Goal: Information Seeking & Learning: Learn about a topic

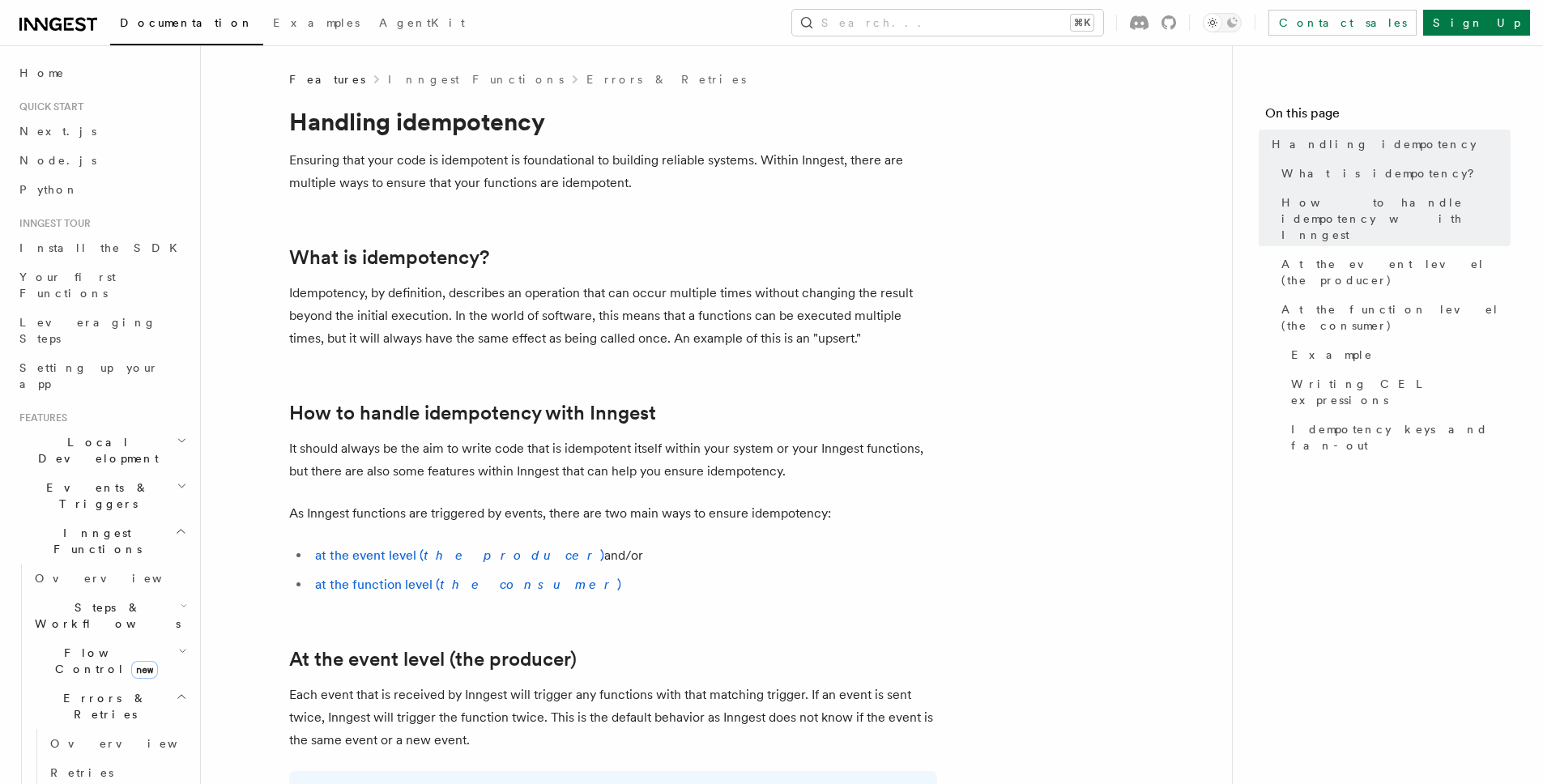
click at [328, 517] on p "As Inngest functions are triggered by events, there are two main ways to ensure…" at bounding box center [613, 512] width 648 height 22
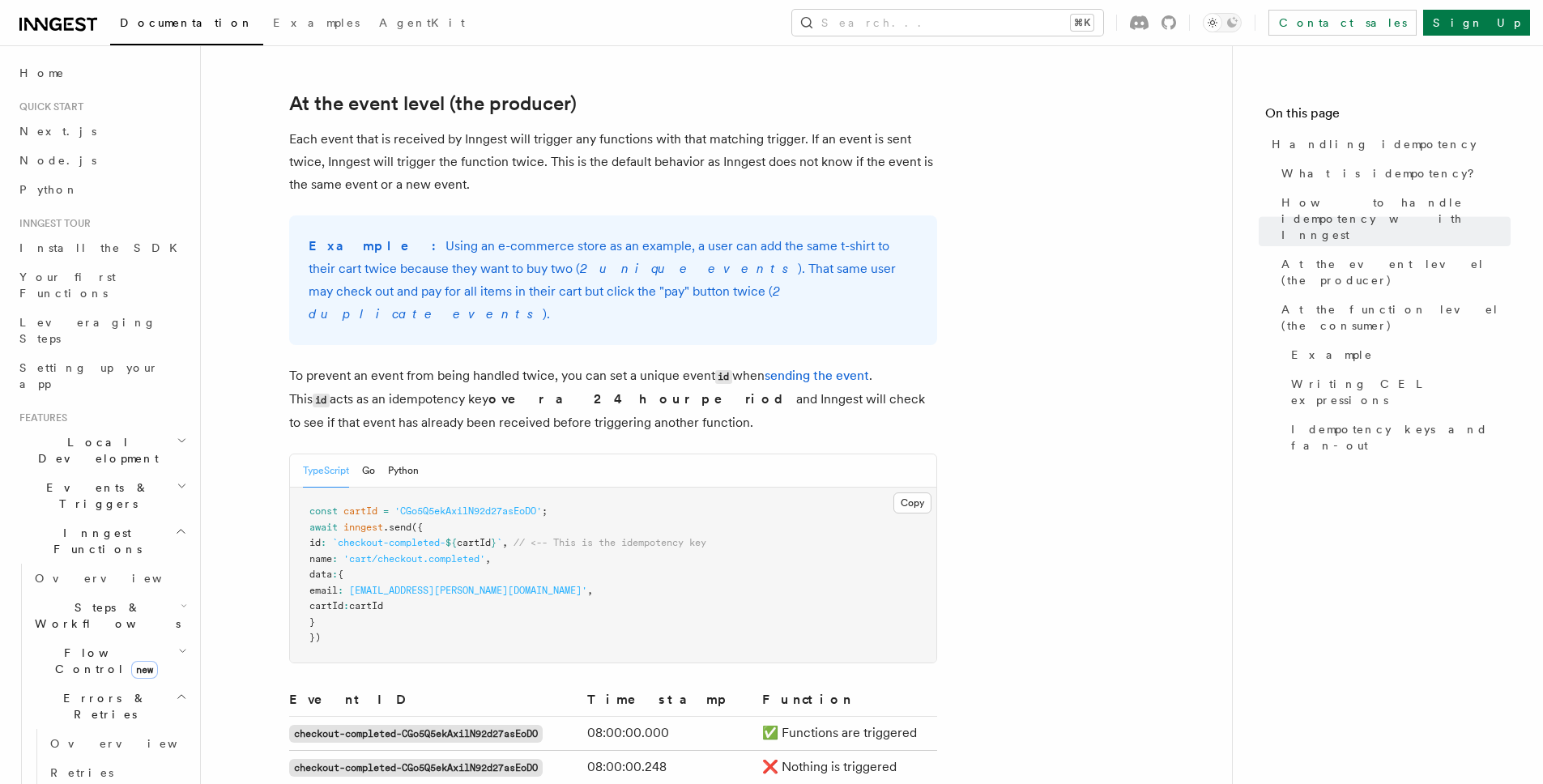
scroll to position [546, 0]
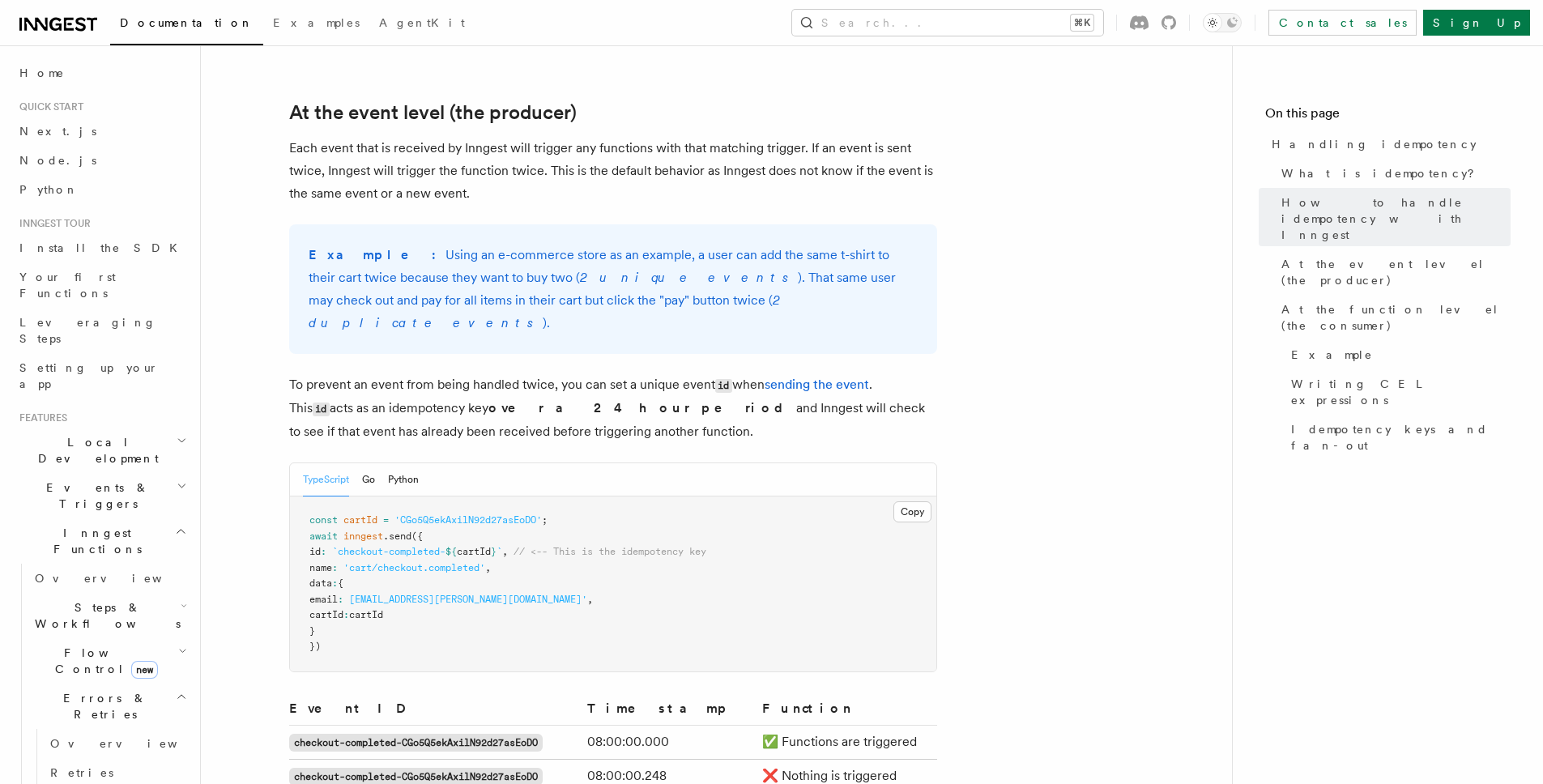
click at [367, 604] on pre "const cartId = 'CGo5Q5ekAxilN92d27asEoDO' ; await inngest .send ({ id : `checko…" at bounding box center [613, 584] width 646 height 175
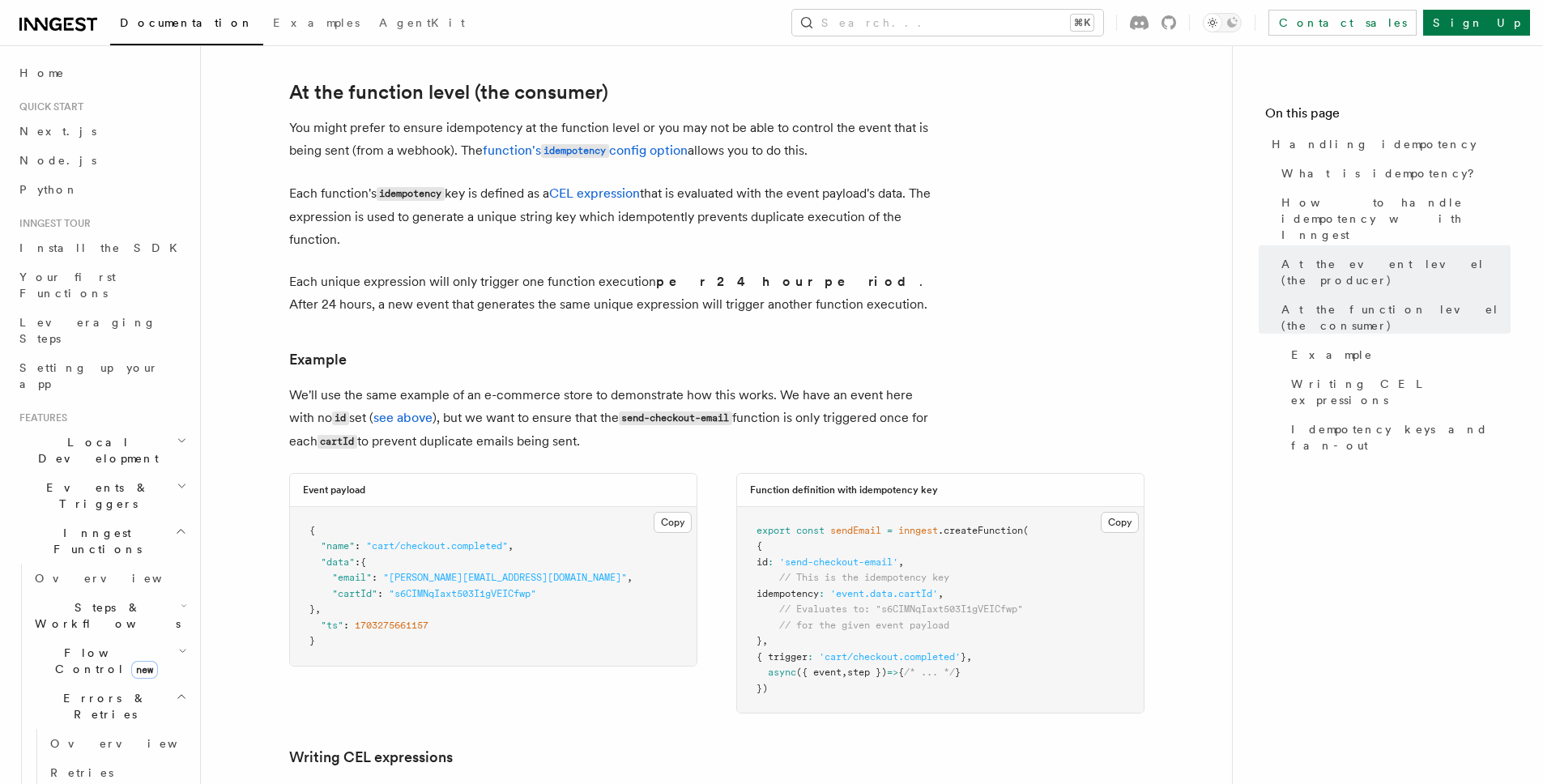
scroll to position [1889, 0]
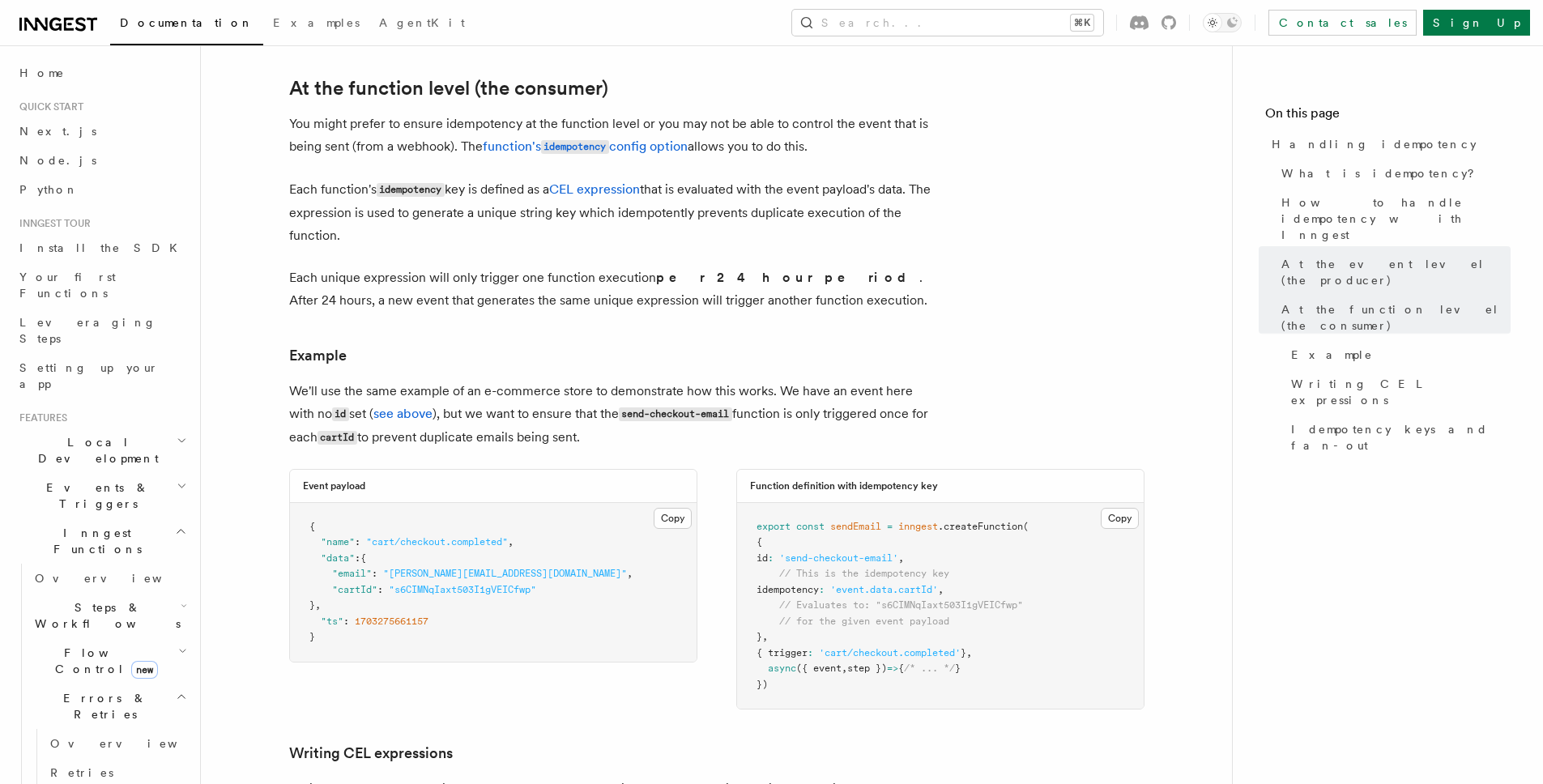
click at [370, 578] on pre "{ "name" : "cart/checkout.completed" , "data" : { "email" : "blake@example.com"…" at bounding box center [493, 582] width 407 height 159
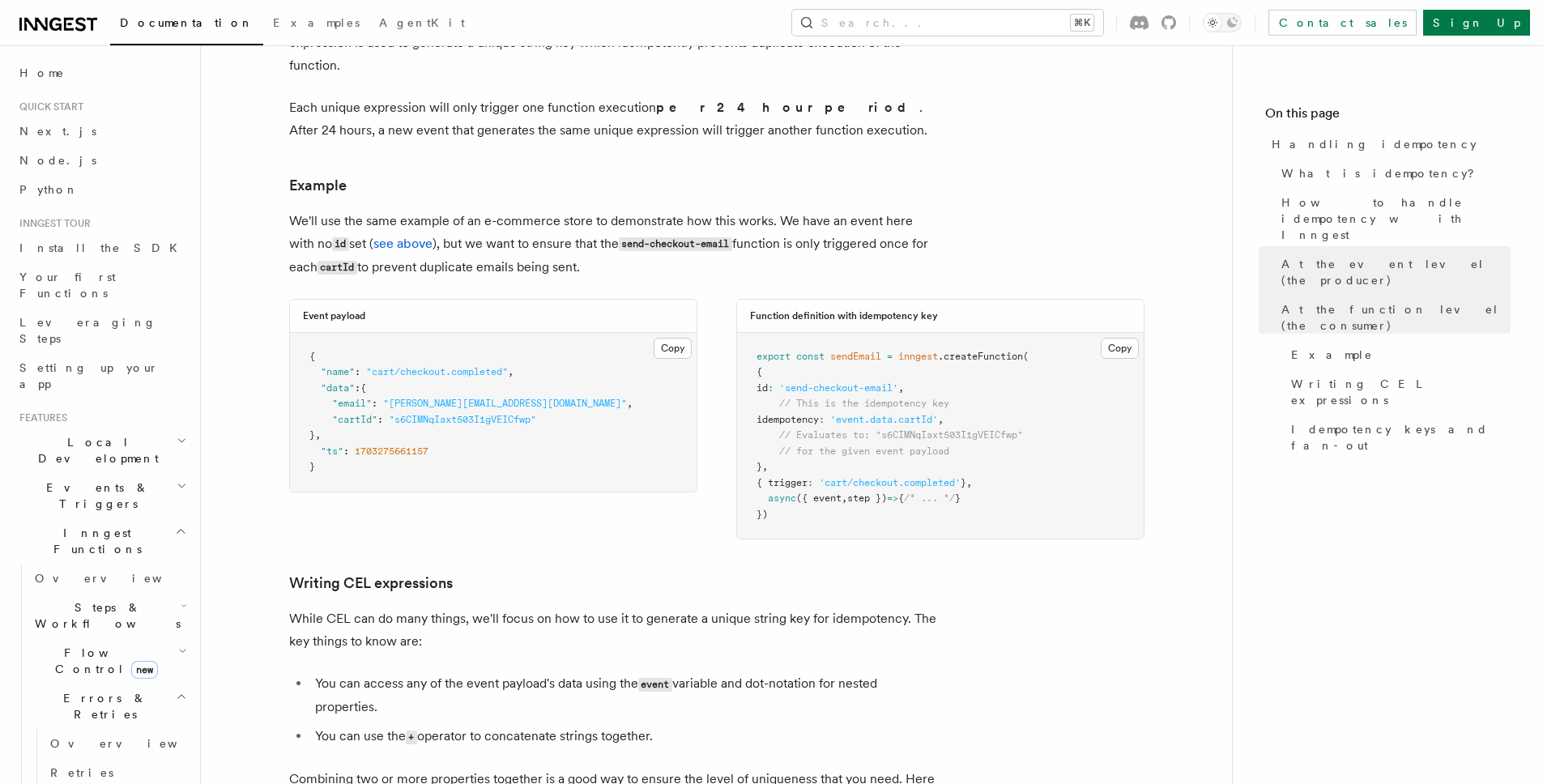
scroll to position [2060, 0]
click at [626, 473] on div "Event payload Copy Copied { "name" : "cart/checkout.completed" , "data" : { "em…" at bounding box center [716, 418] width 855 height 242
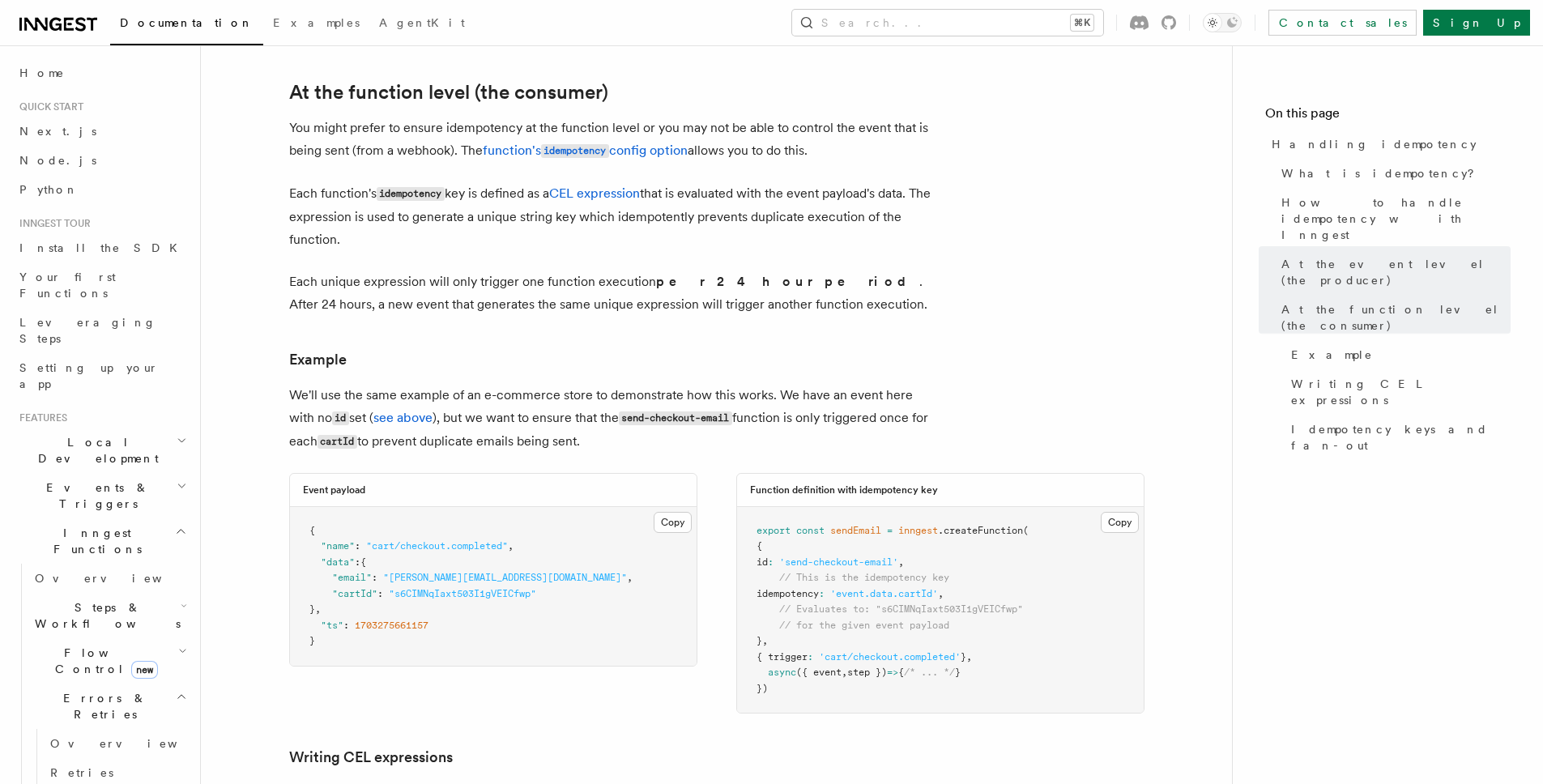
scroll to position [1877, 0]
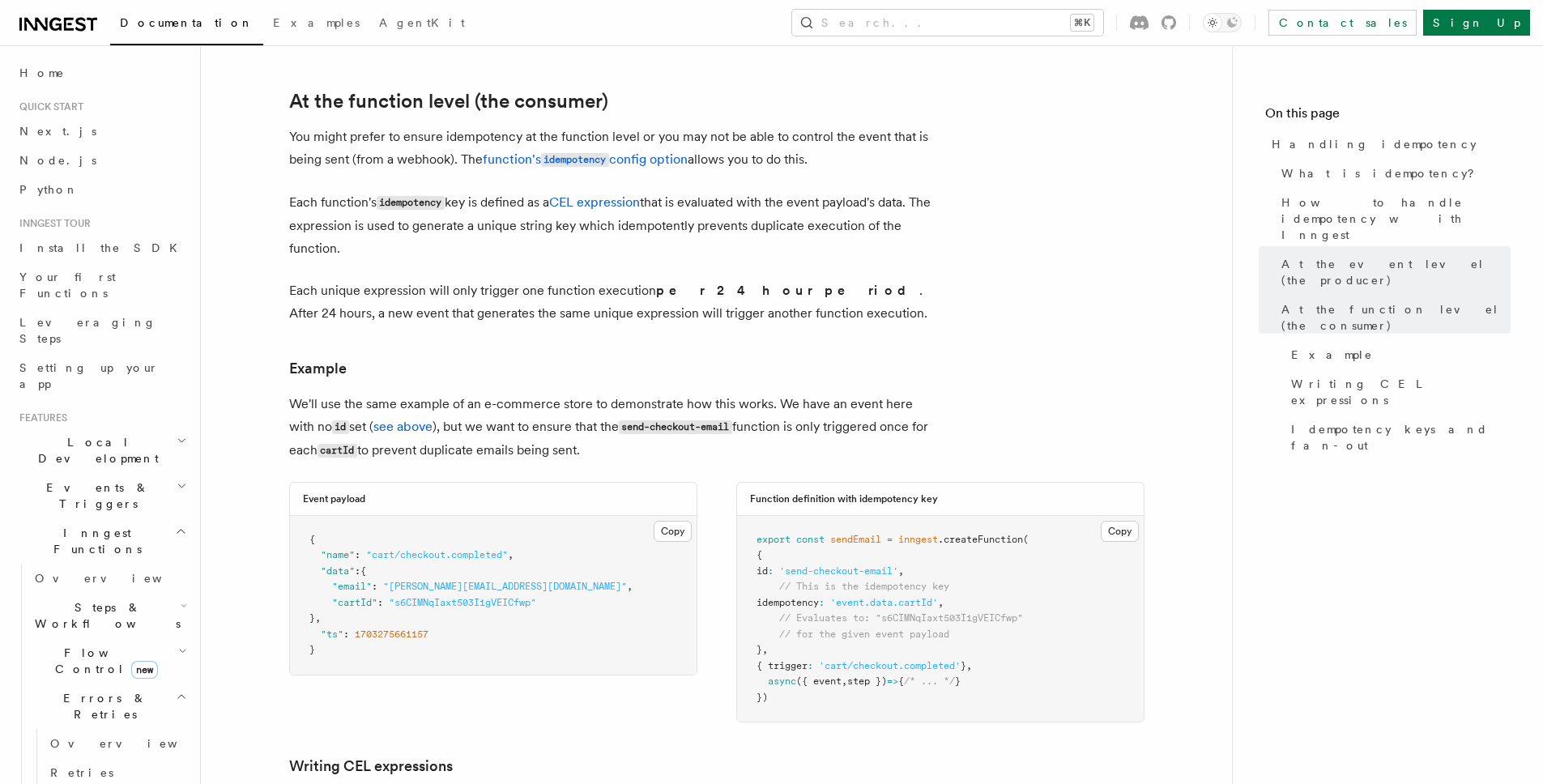
click at [596, 311] on article "Features Inngest Functions Errors & Retries Handling idempotency Ensuring that …" at bounding box center [716, 127] width 979 height 3864
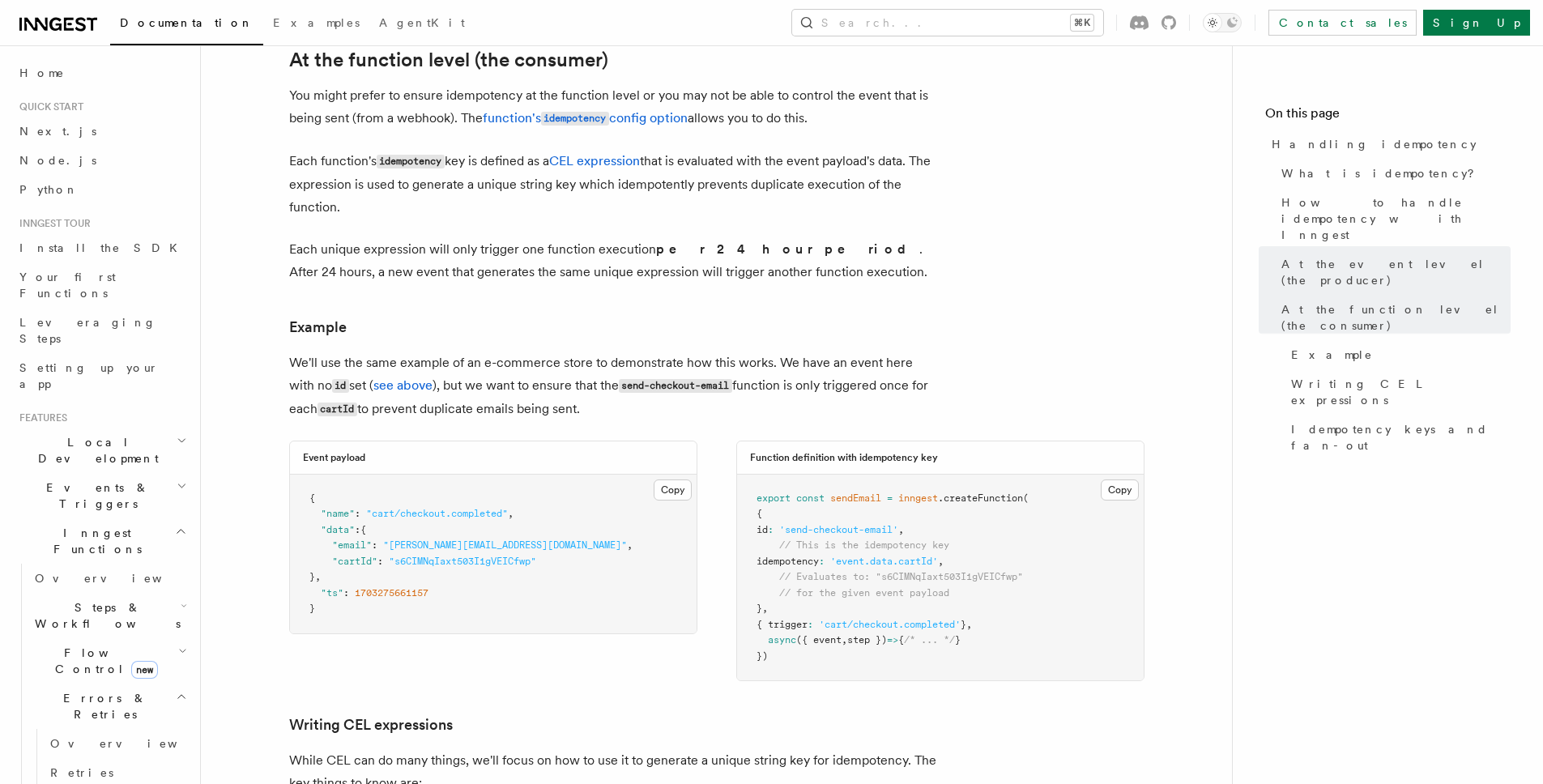
click at [580, 384] on p "We'll use the same example of an e-commerce store to demonstrate how this works…" at bounding box center [613, 386] width 648 height 70
click at [596, 384] on p "We'll use the same example of an e-commerce store to demonstrate how this works…" at bounding box center [613, 386] width 648 height 70
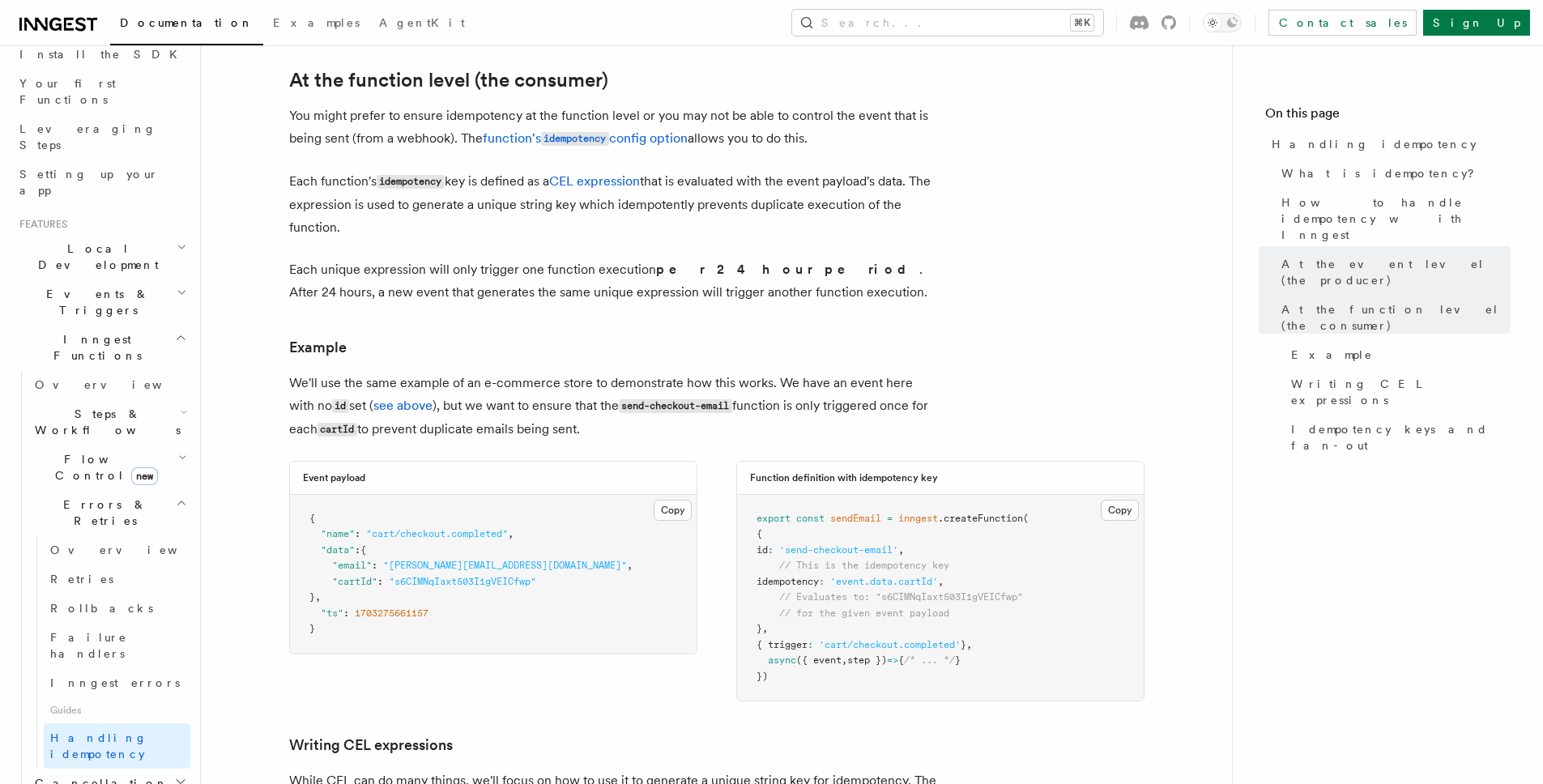
scroll to position [195, 0]
click at [176, 495] on icon "button" at bounding box center [181, 501] width 12 height 13
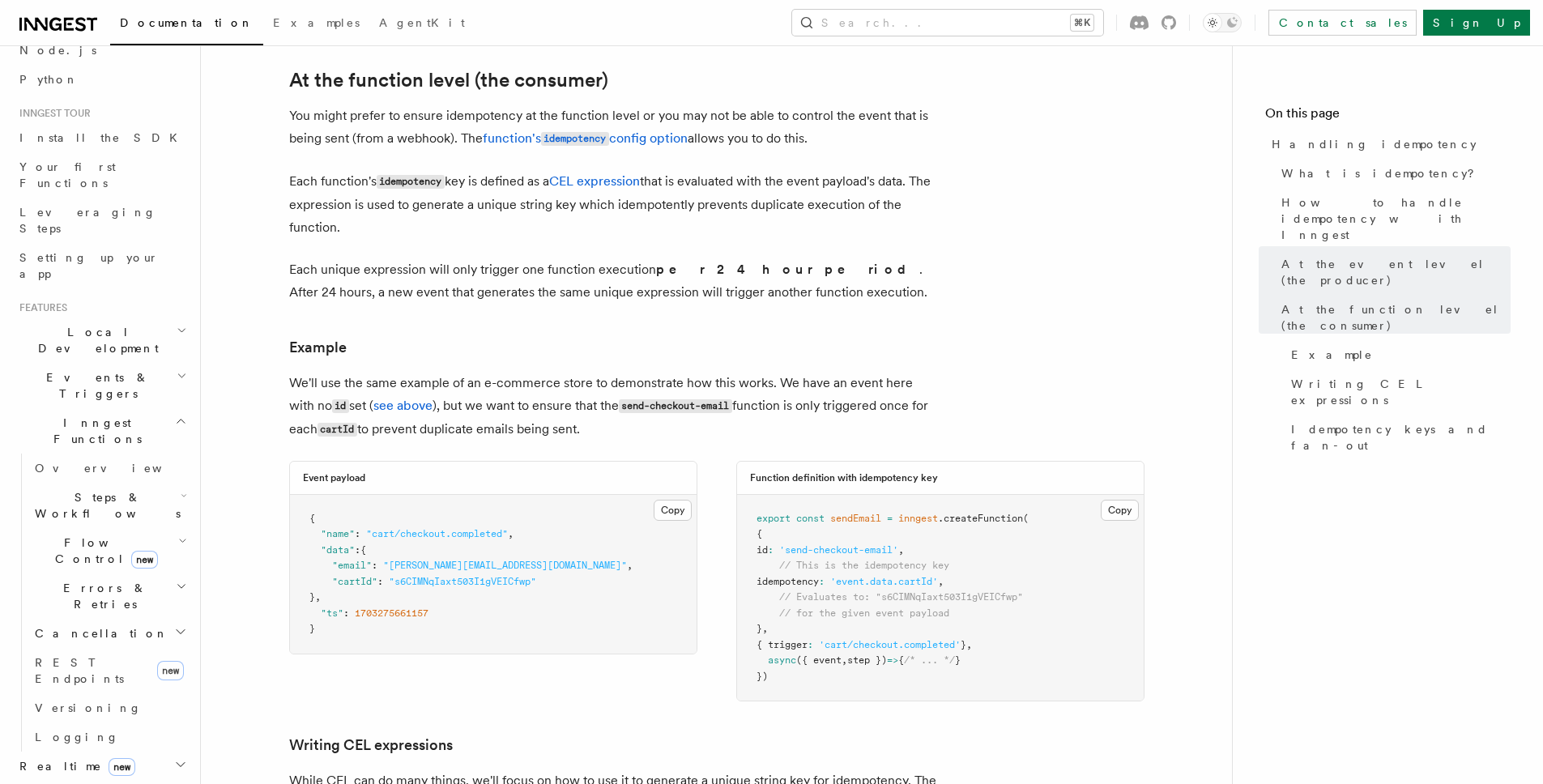
scroll to position [41, 0]
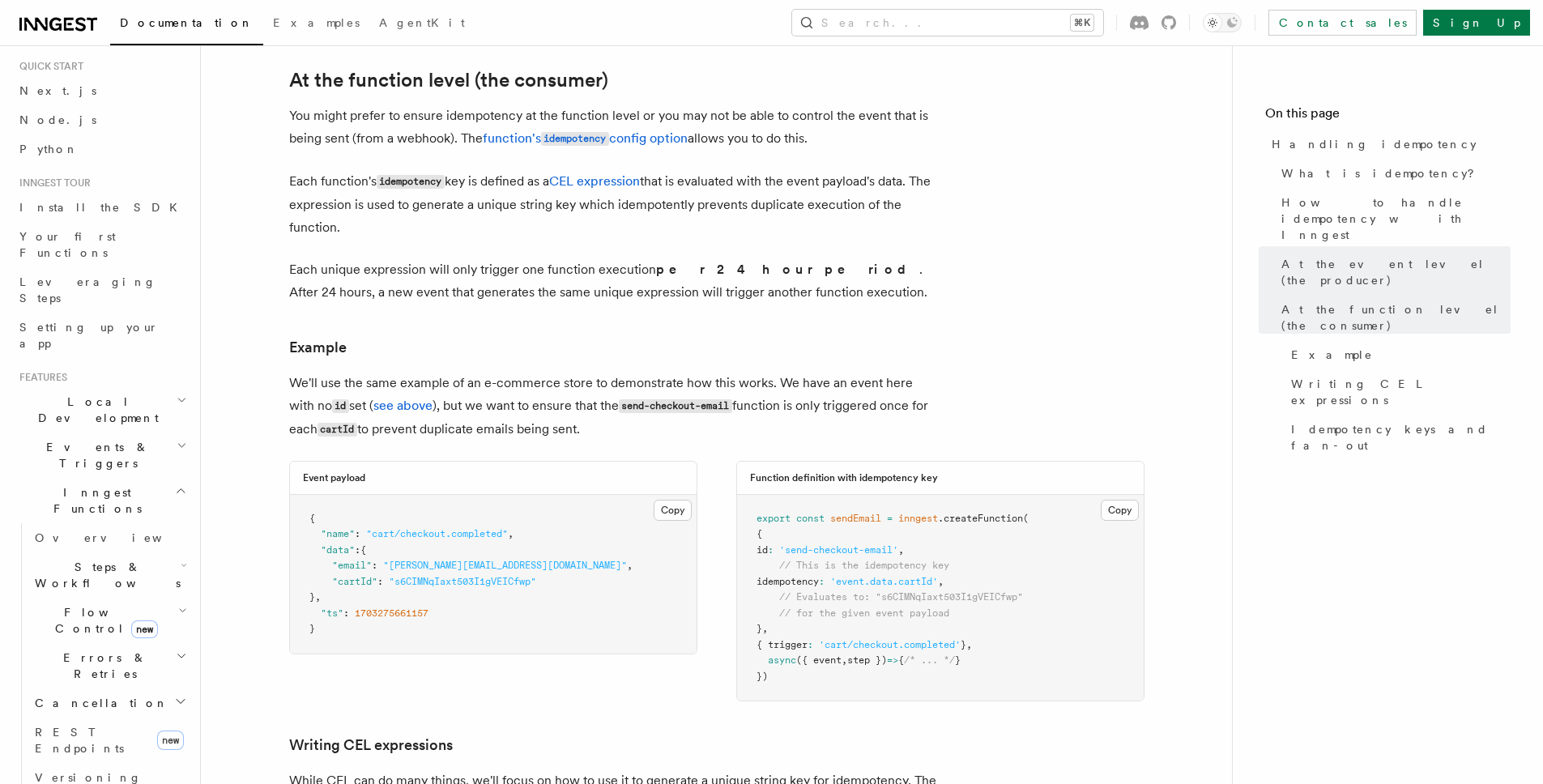
click at [160, 433] on h2 "Events & Triggers" at bounding box center [101, 455] width 178 height 46
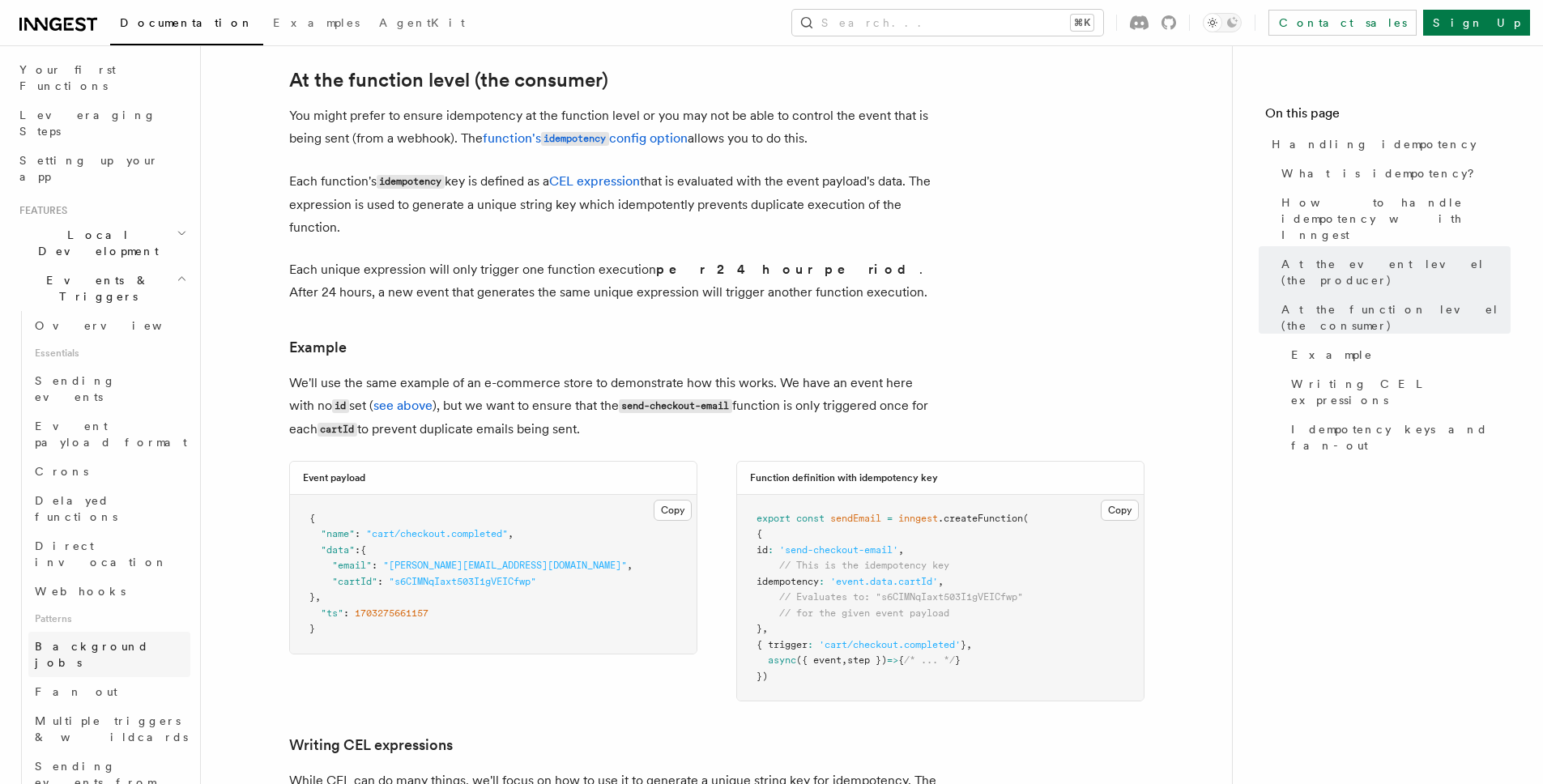
scroll to position [207, 0]
click at [78, 318] on span "Overview" at bounding box center [118, 326] width 167 height 16
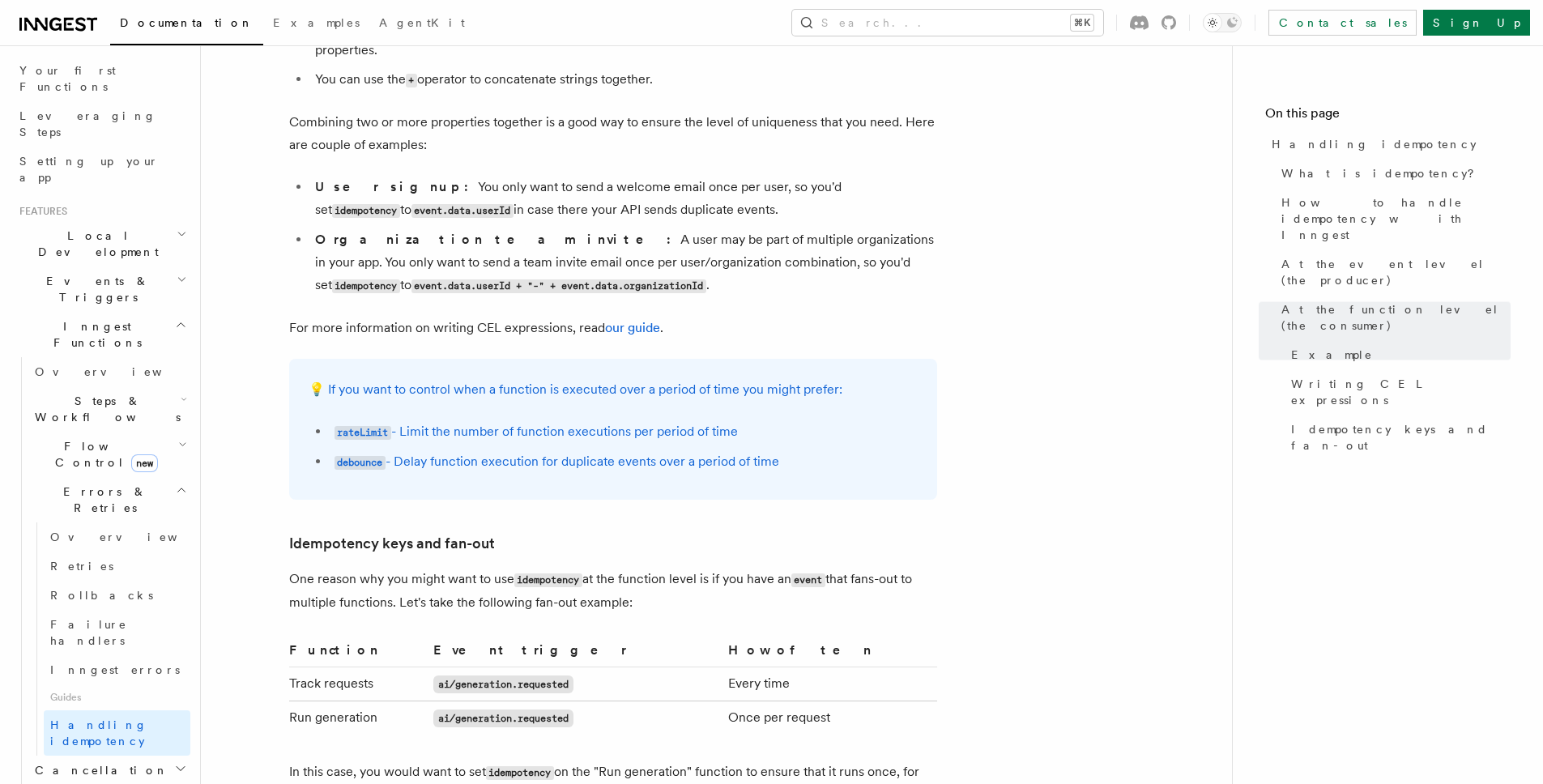
scroll to position [2753, 0]
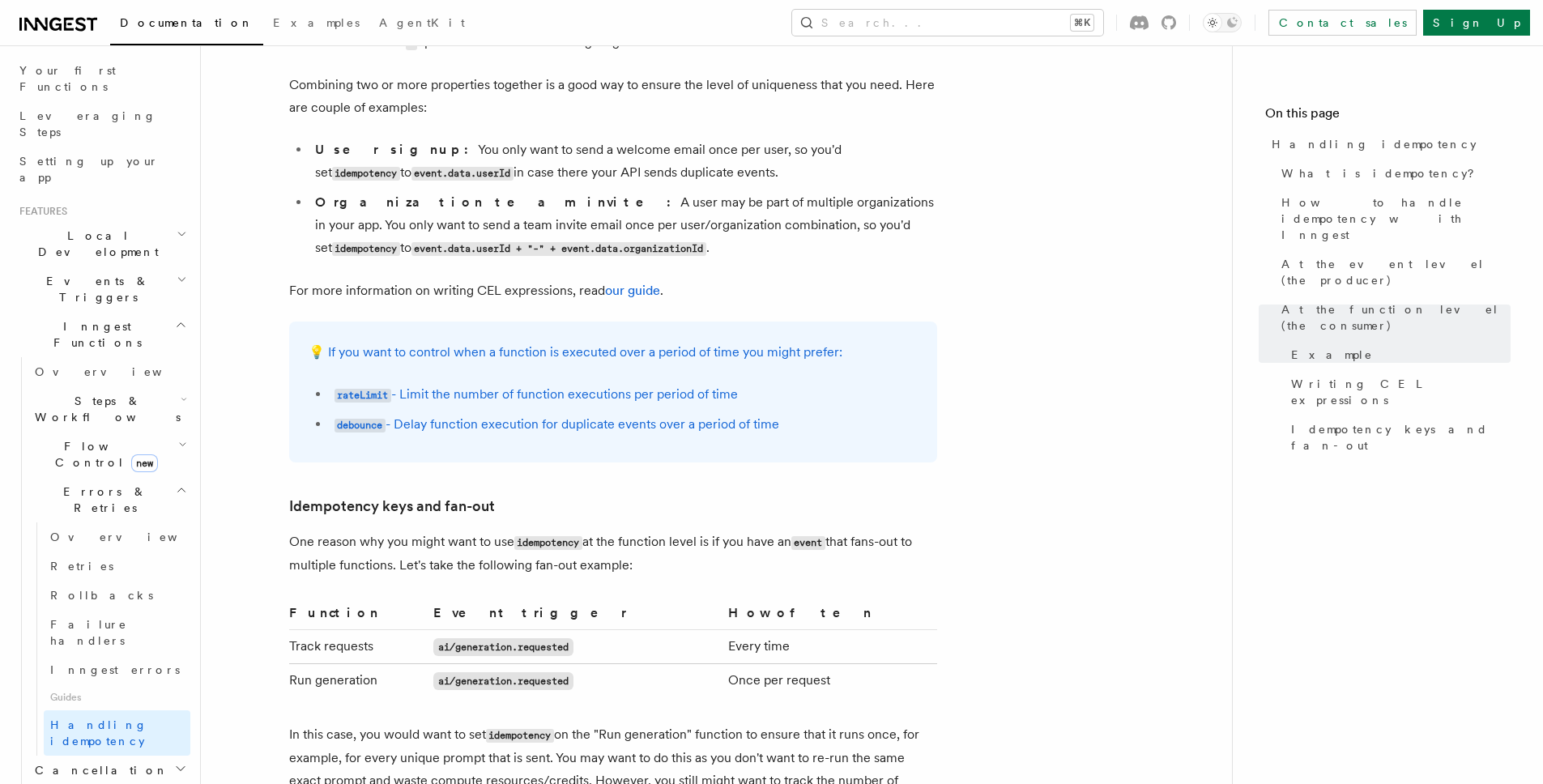
click at [130, 267] on h2 "Events & Triggers" at bounding box center [101, 289] width 178 height 46
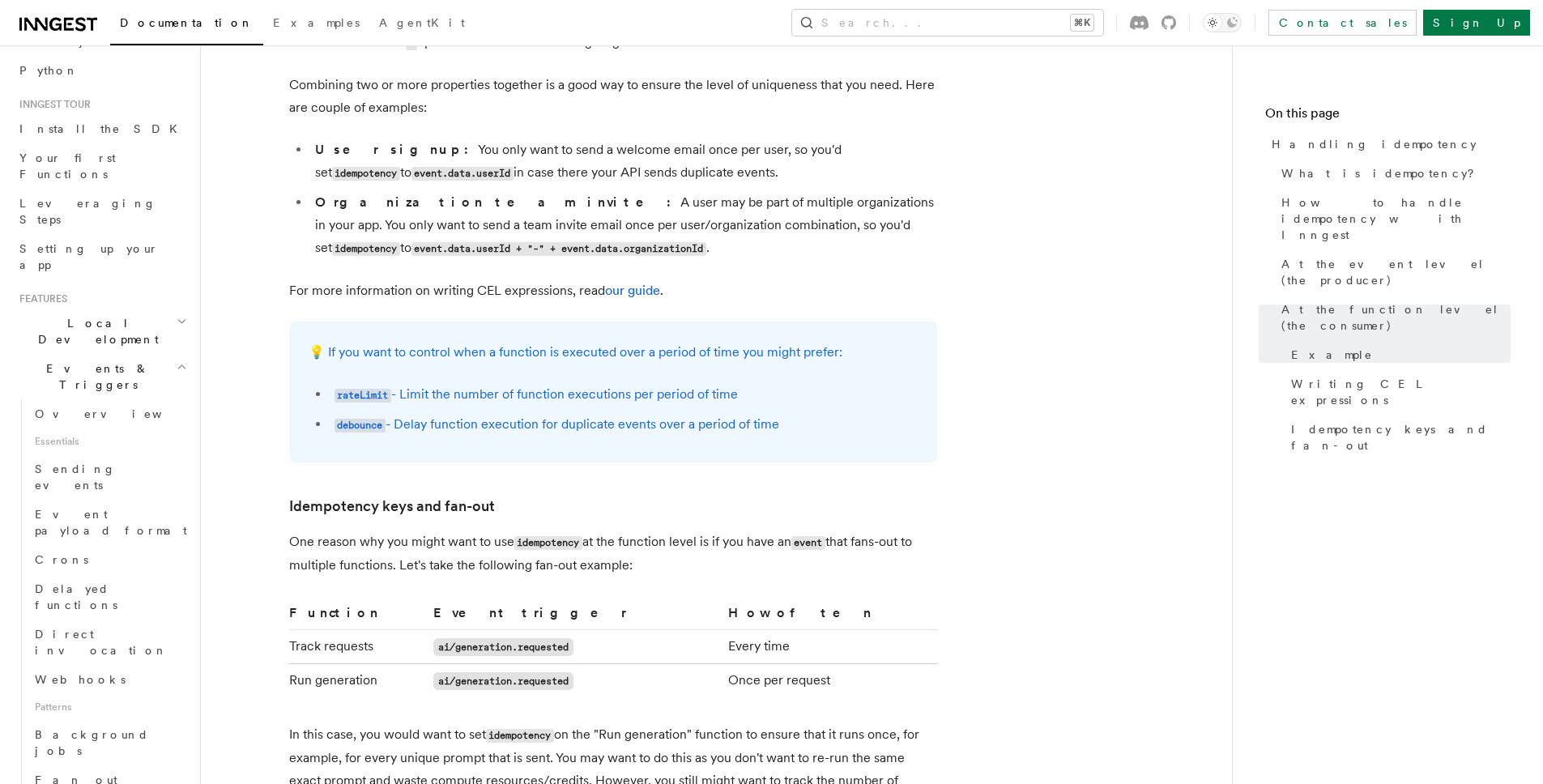
scroll to position [118, 0]
click at [117, 355] on h2 "Events & Triggers" at bounding box center [101, 377] width 178 height 46
click at [90, 481] on span "Steps & Workflows" at bounding box center [104, 497] width 152 height 32
click at [83, 555] on span "Function steps" at bounding box center [113, 563] width 125 height 16
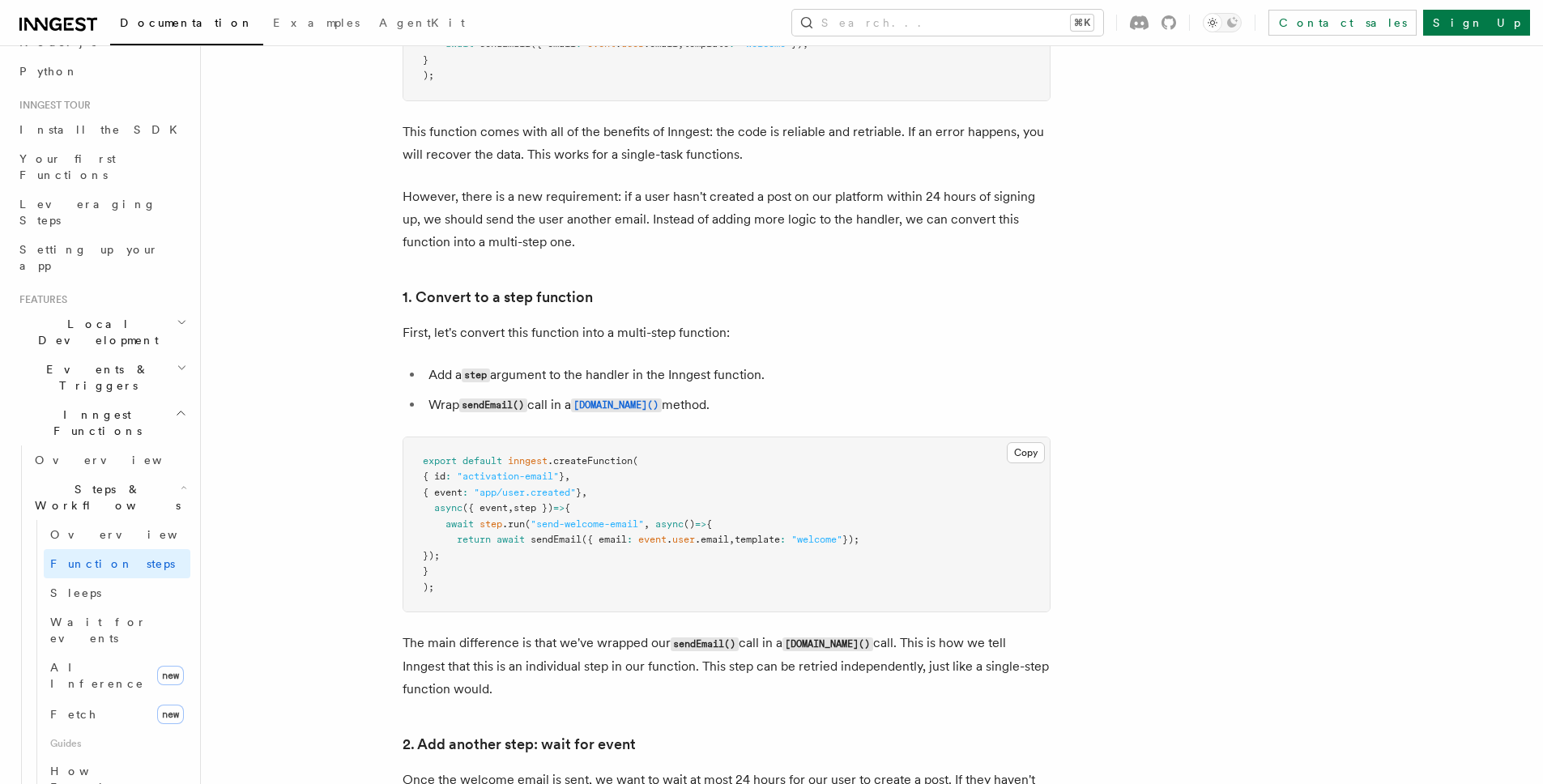
scroll to position [824, 0]
click at [610, 529] on span ""send-welcome-email"" at bounding box center [587, 527] width 114 height 12
click at [553, 558] on pre "export default inngest .createFunction ( { id : "activation-email" } , { event …" at bounding box center [727, 527] width 646 height 175
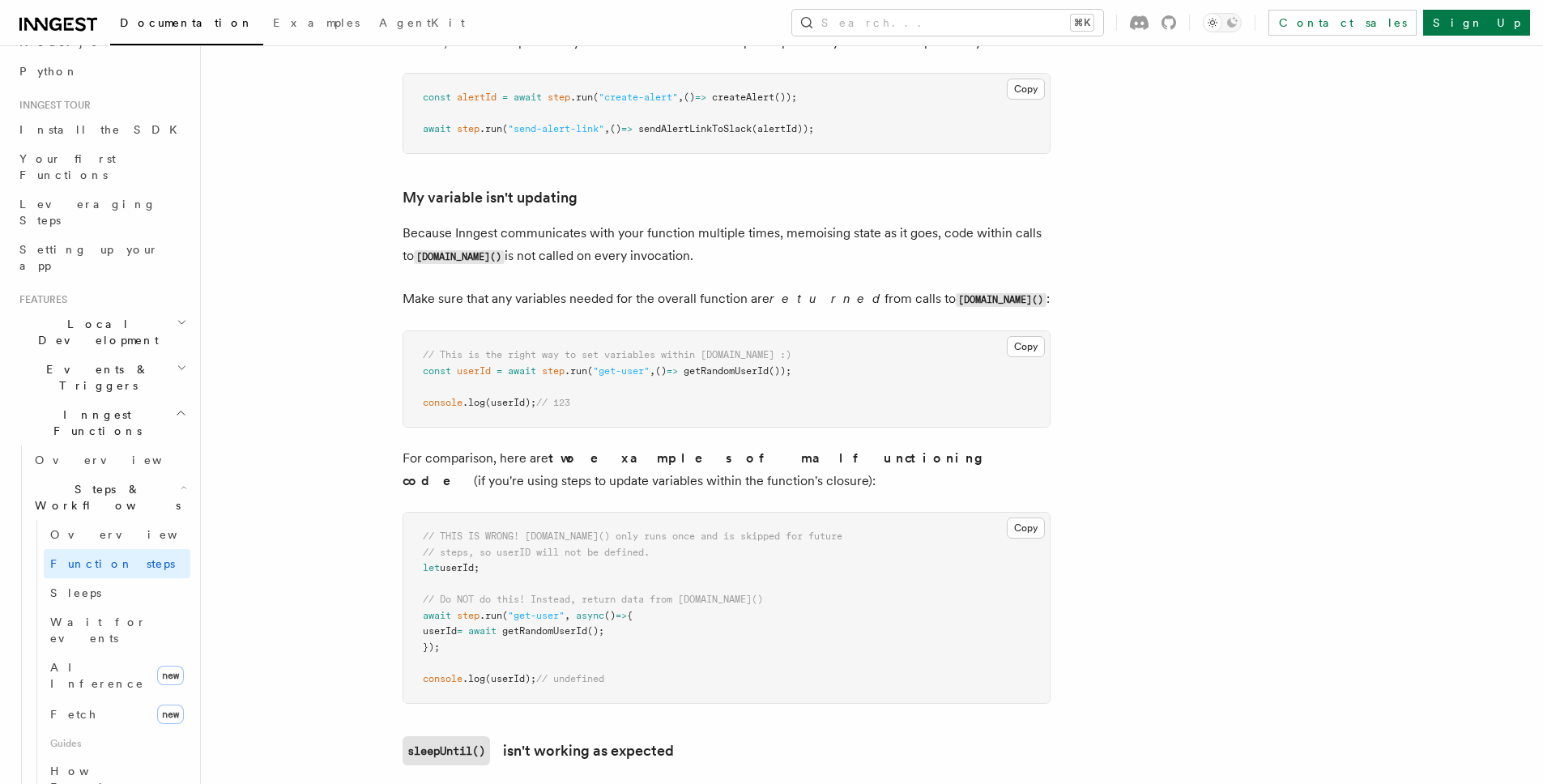
scroll to position [4047, 0]
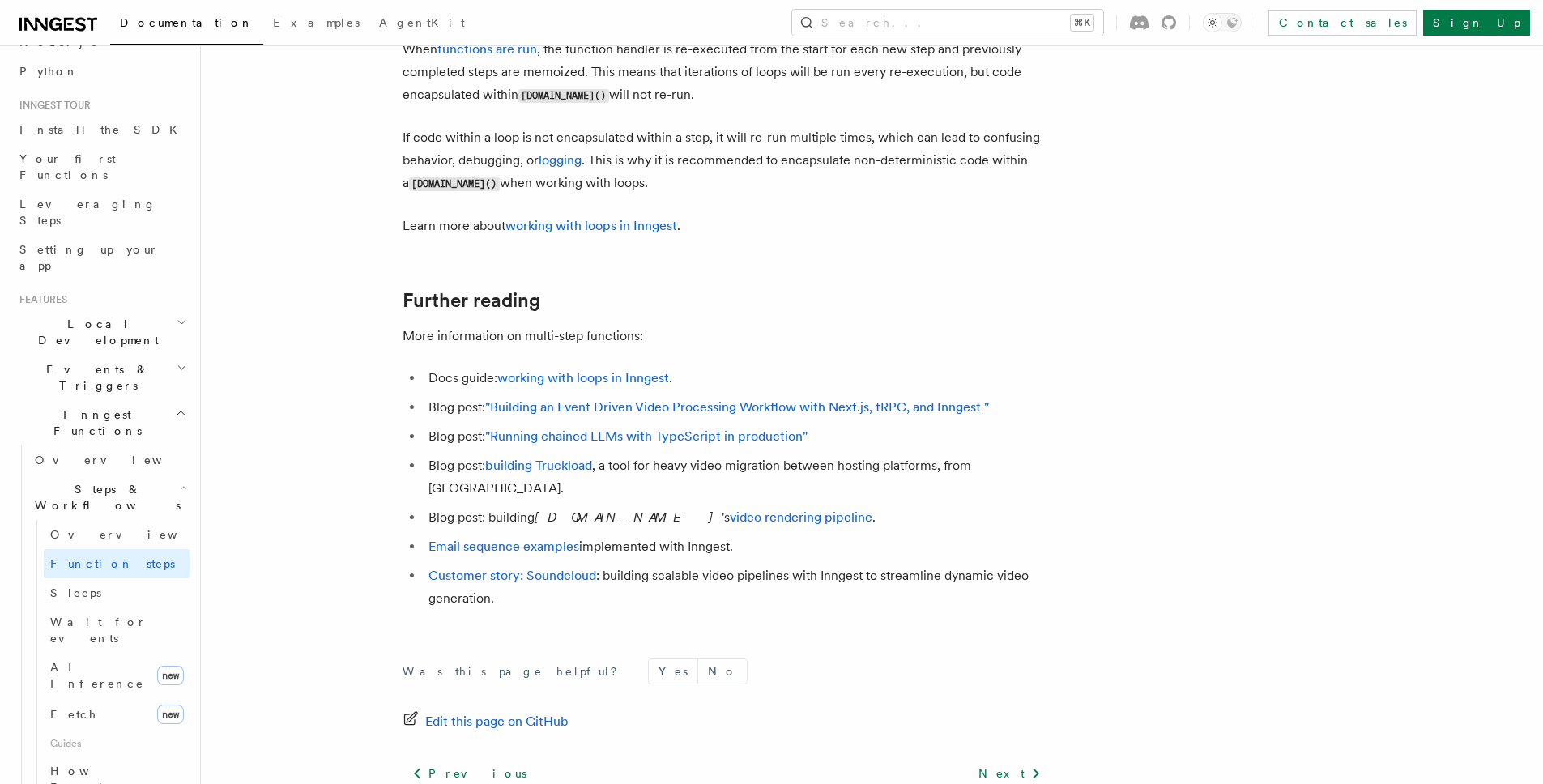
scroll to position [5405, 0]
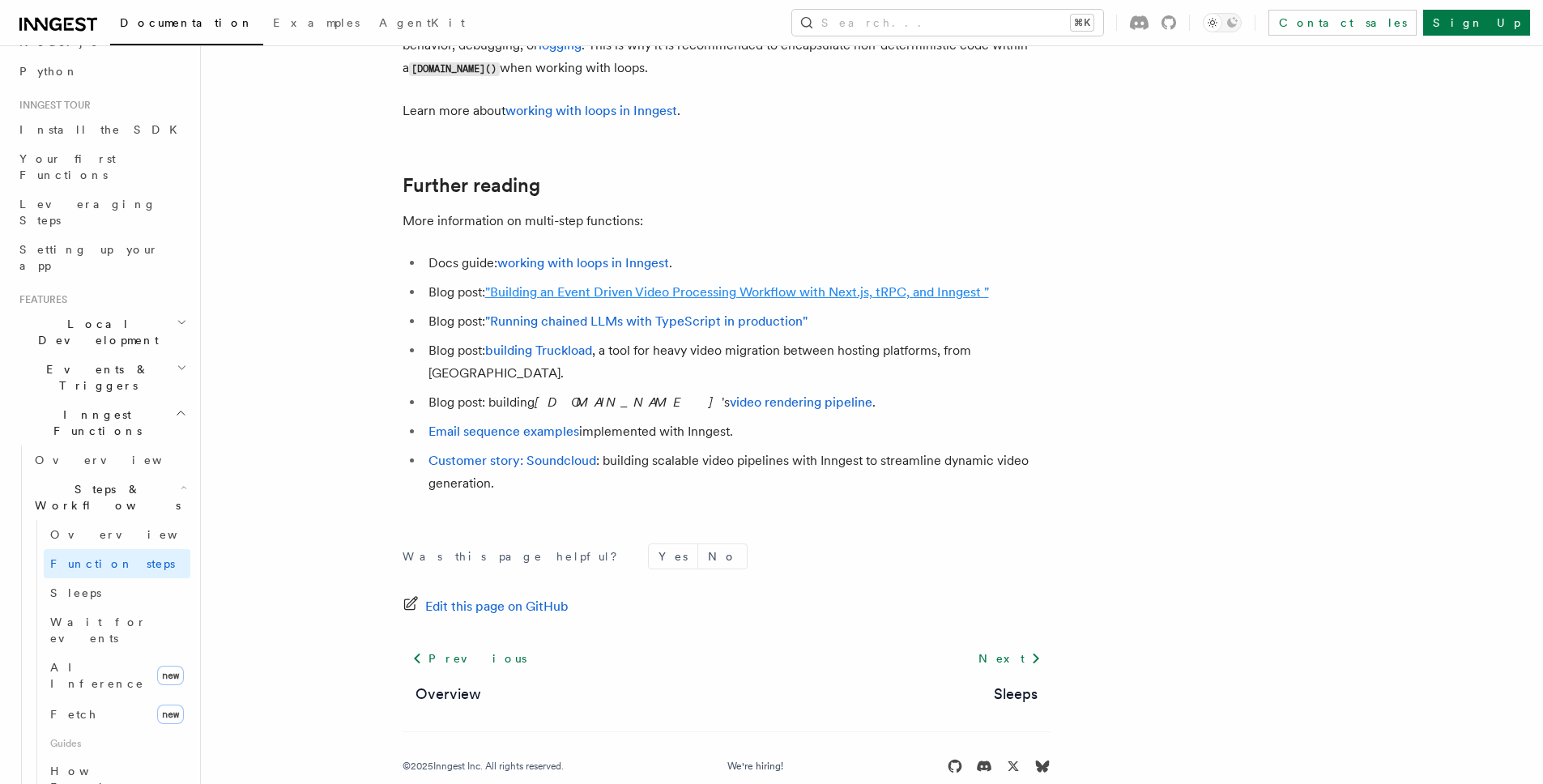
click at [895, 287] on link ""Building an Event Driven Video Processing Workflow with Next.js, tRPC, and Inn…" at bounding box center [737, 292] width 504 height 16
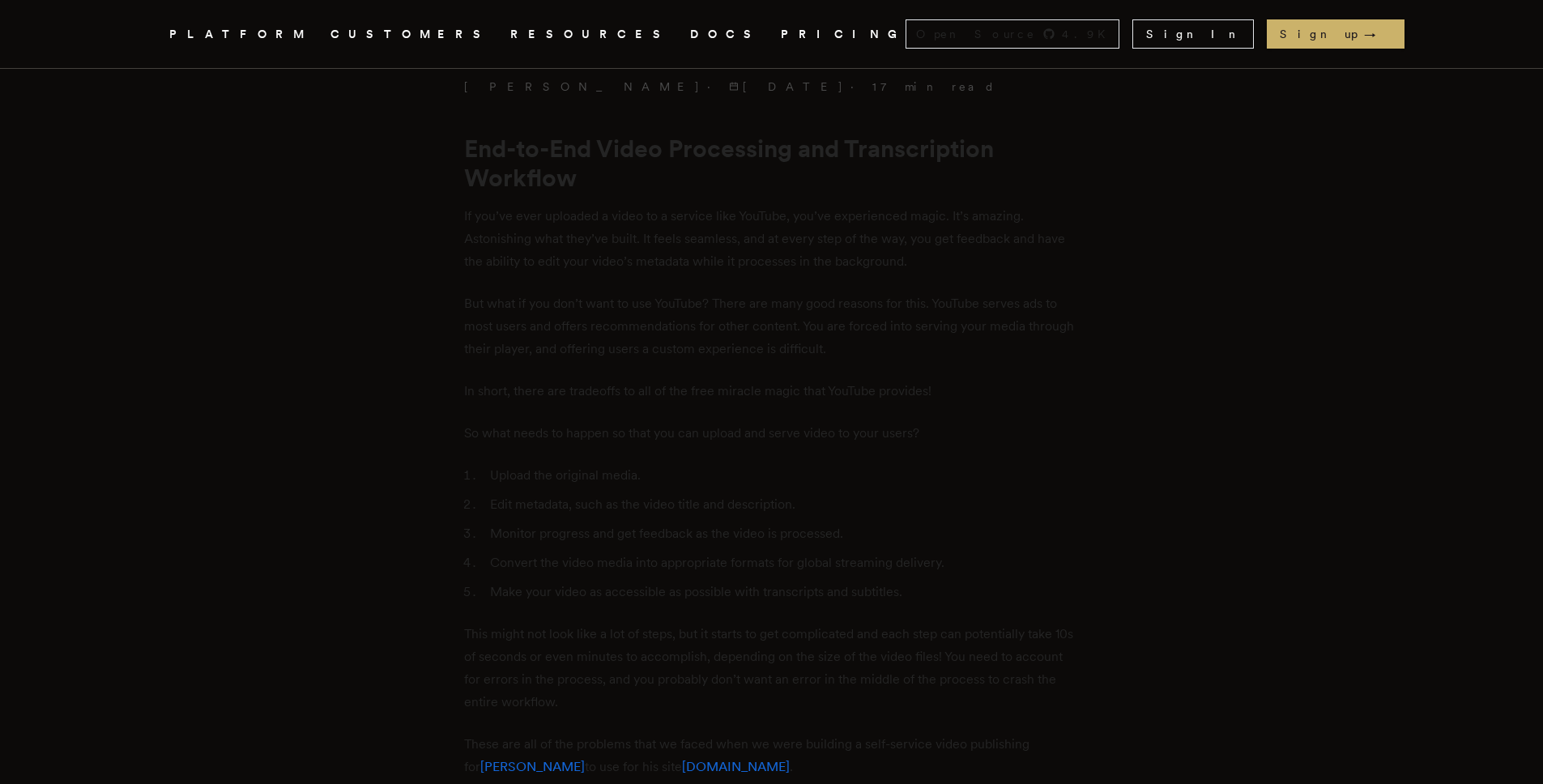
scroll to position [624, 0]
click at [677, 450] on li "Upload the original media." at bounding box center [782, 441] width 595 height 22
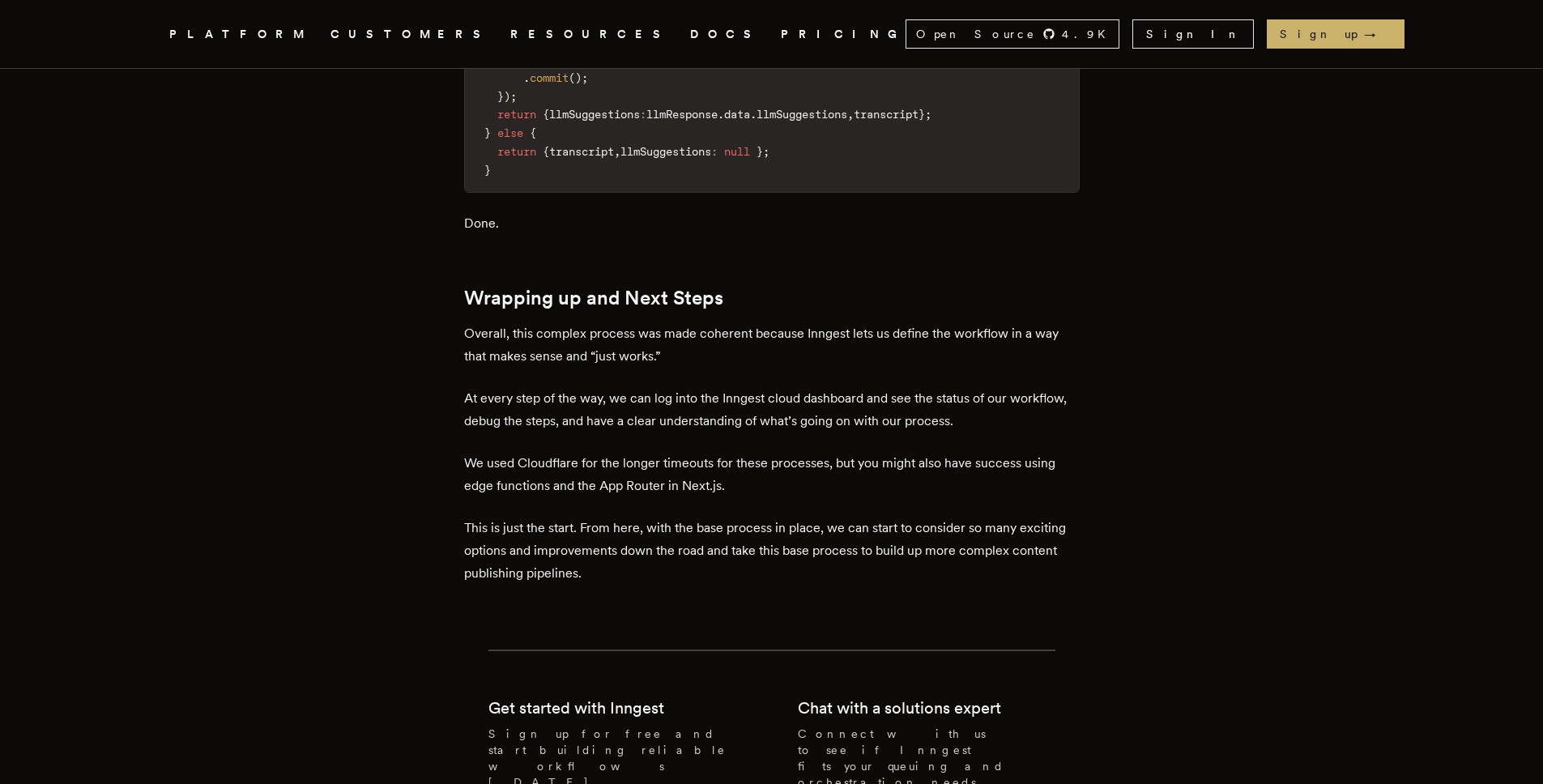
scroll to position [13693, 0]
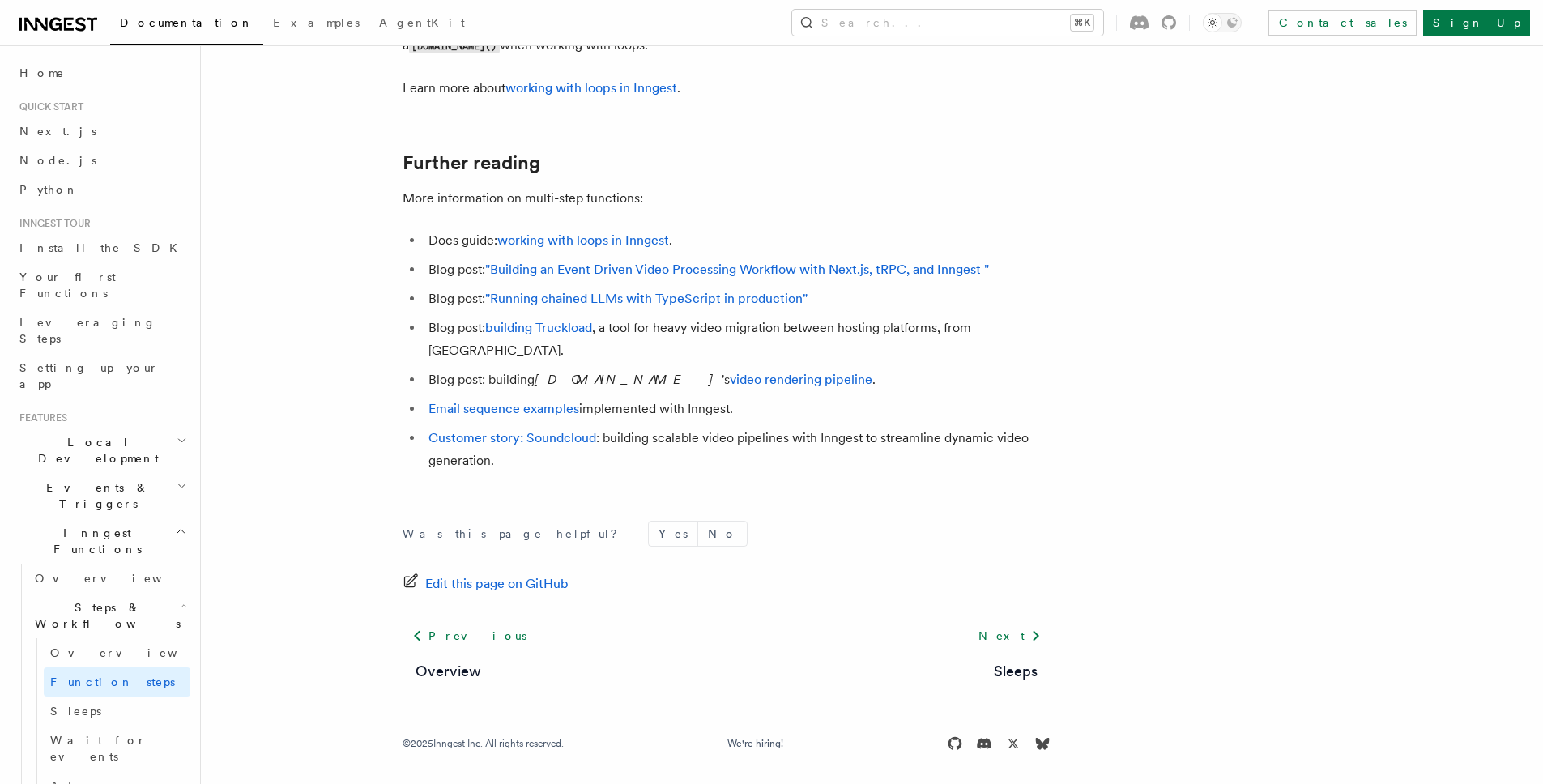
scroll to position [5405, 0]
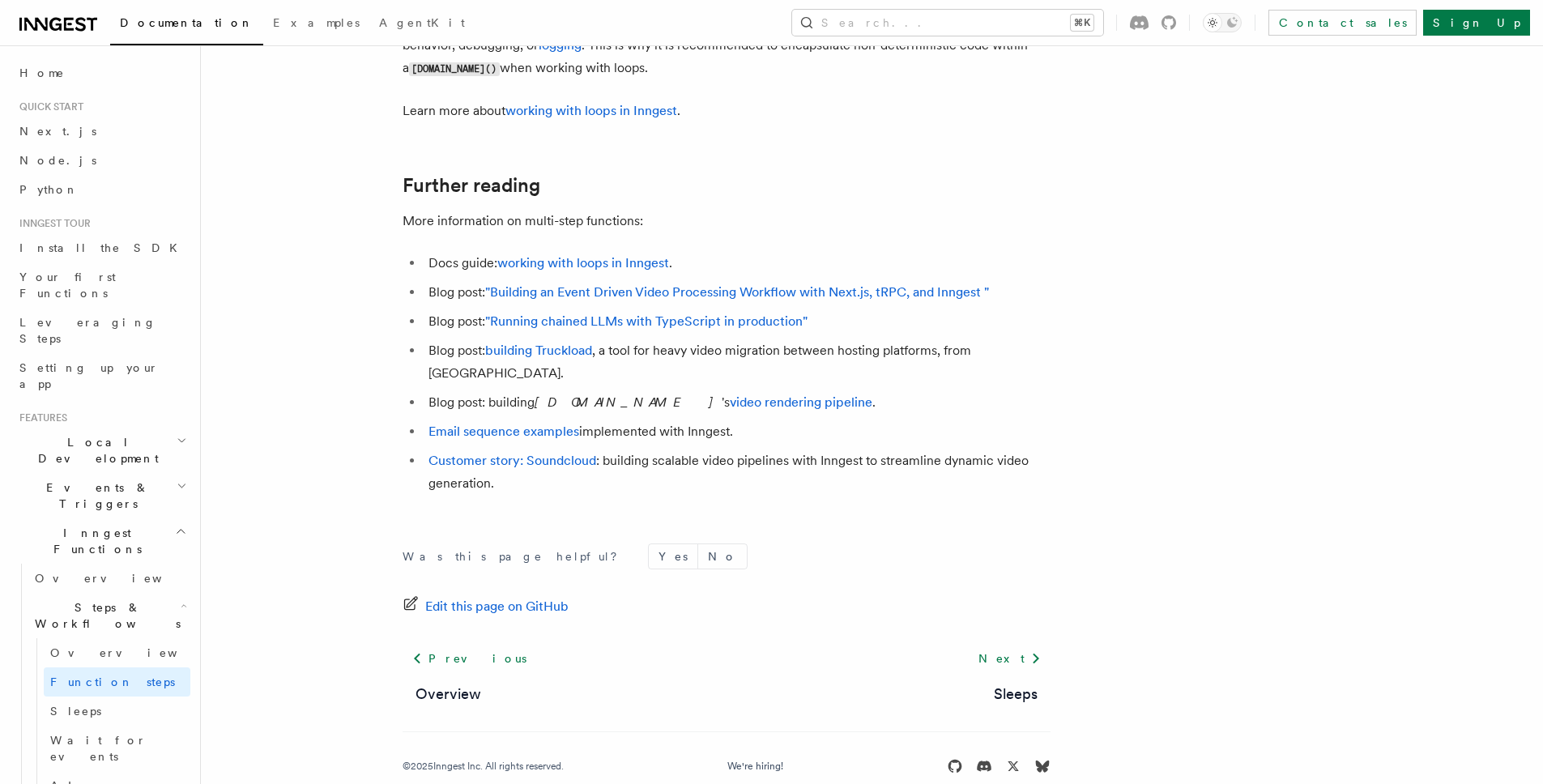
click at [175, 525] on icon "button" at bounding box center [181, 531] width 13 height 13
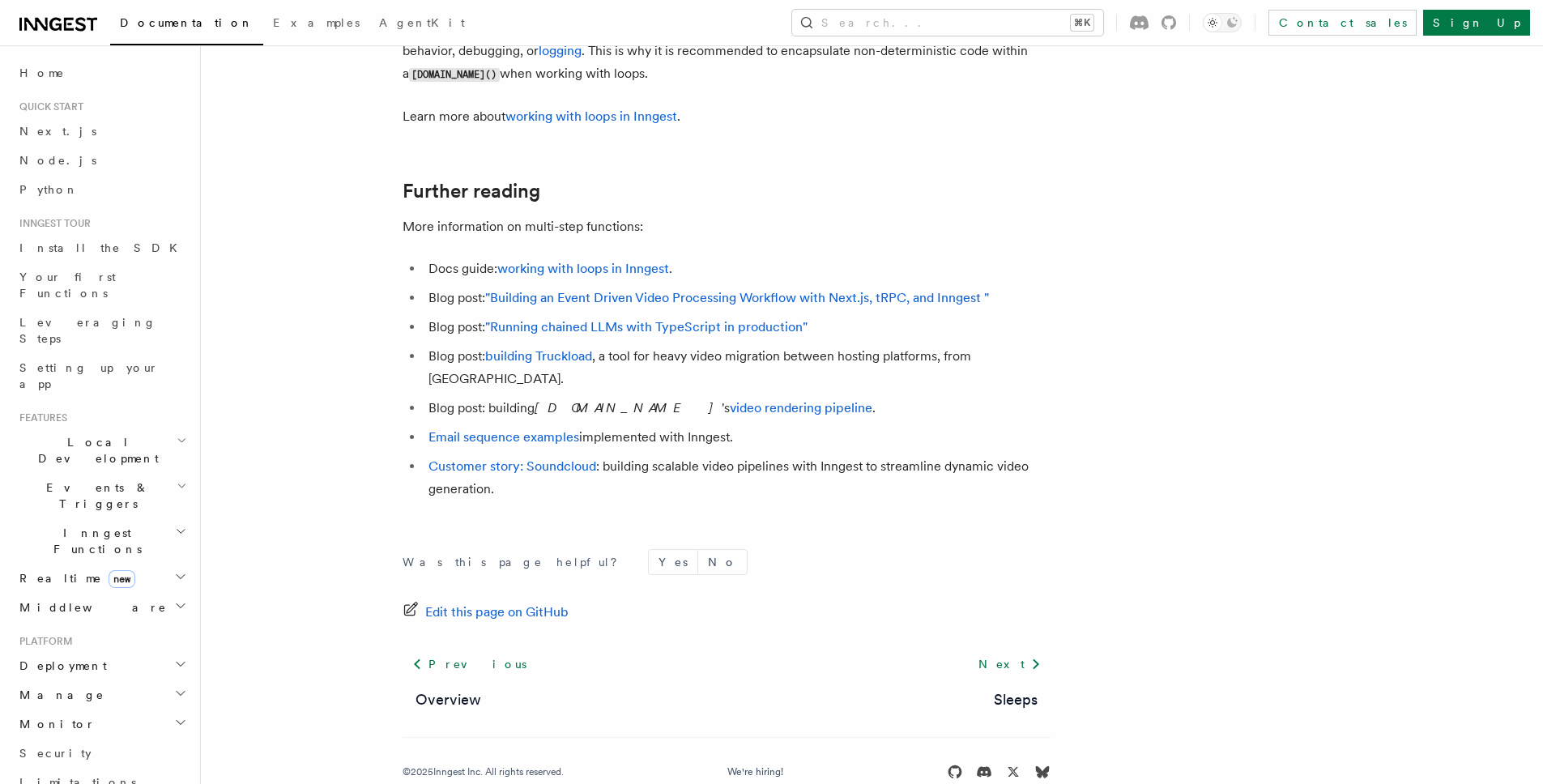
scroll to position [5398, 0]
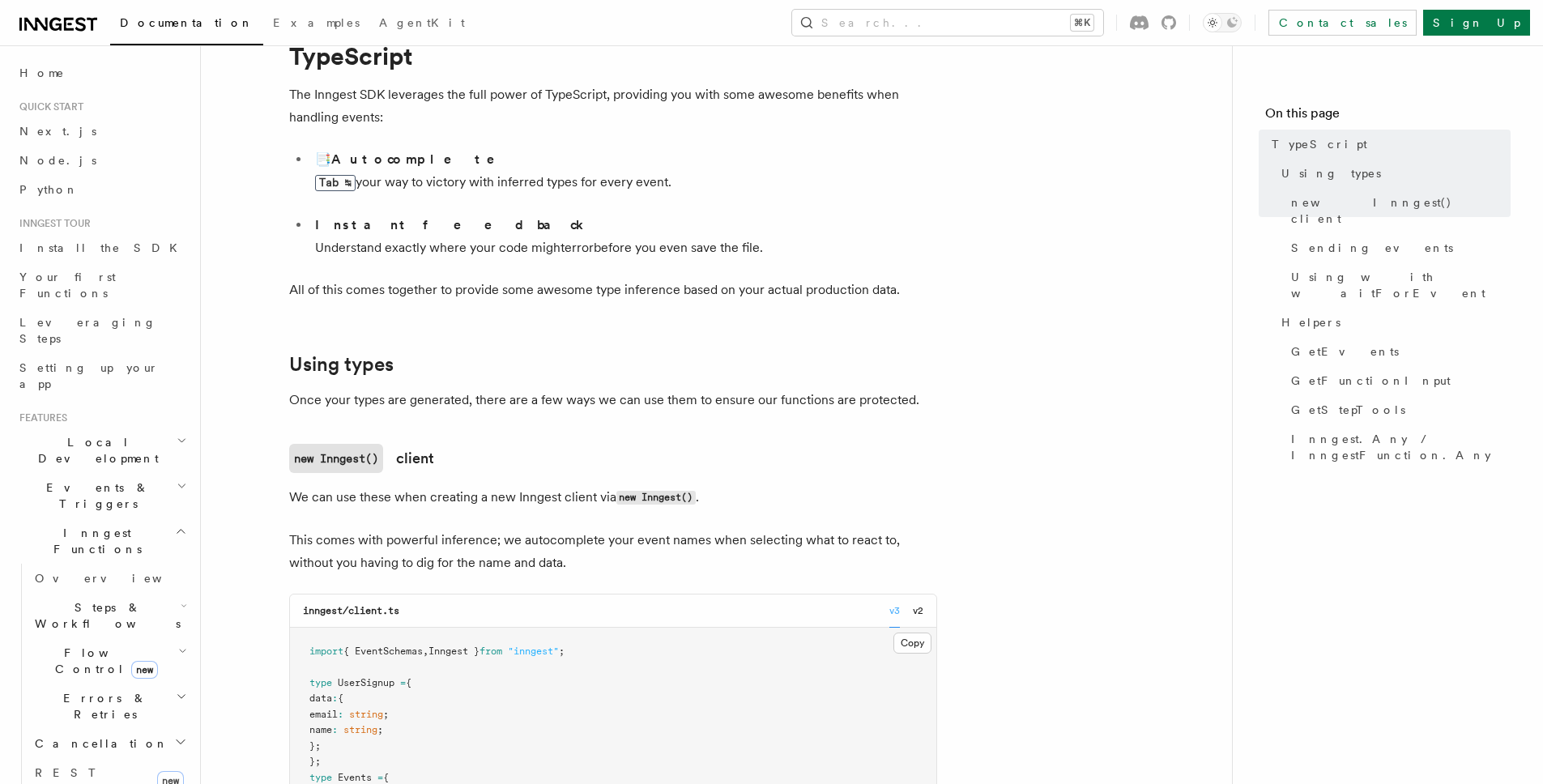
scroll to position [60, 0]
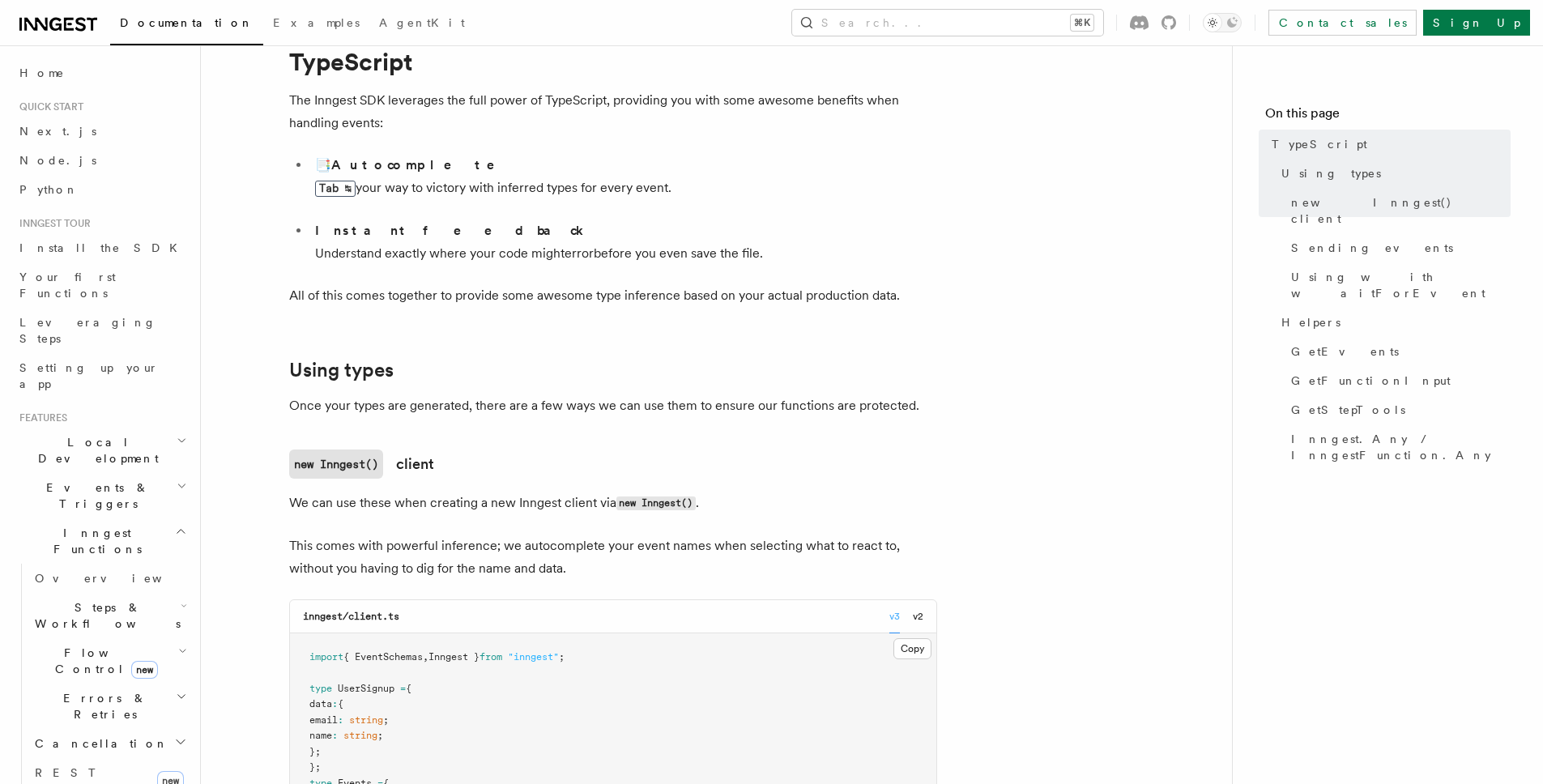
click at [144, 473] on h2 "Events & Triggers" at bounding box center [101, 495] width 178 height 46
click at [103, 518] on link "Overview" at bounding box center [109, 533] width 162 height 29
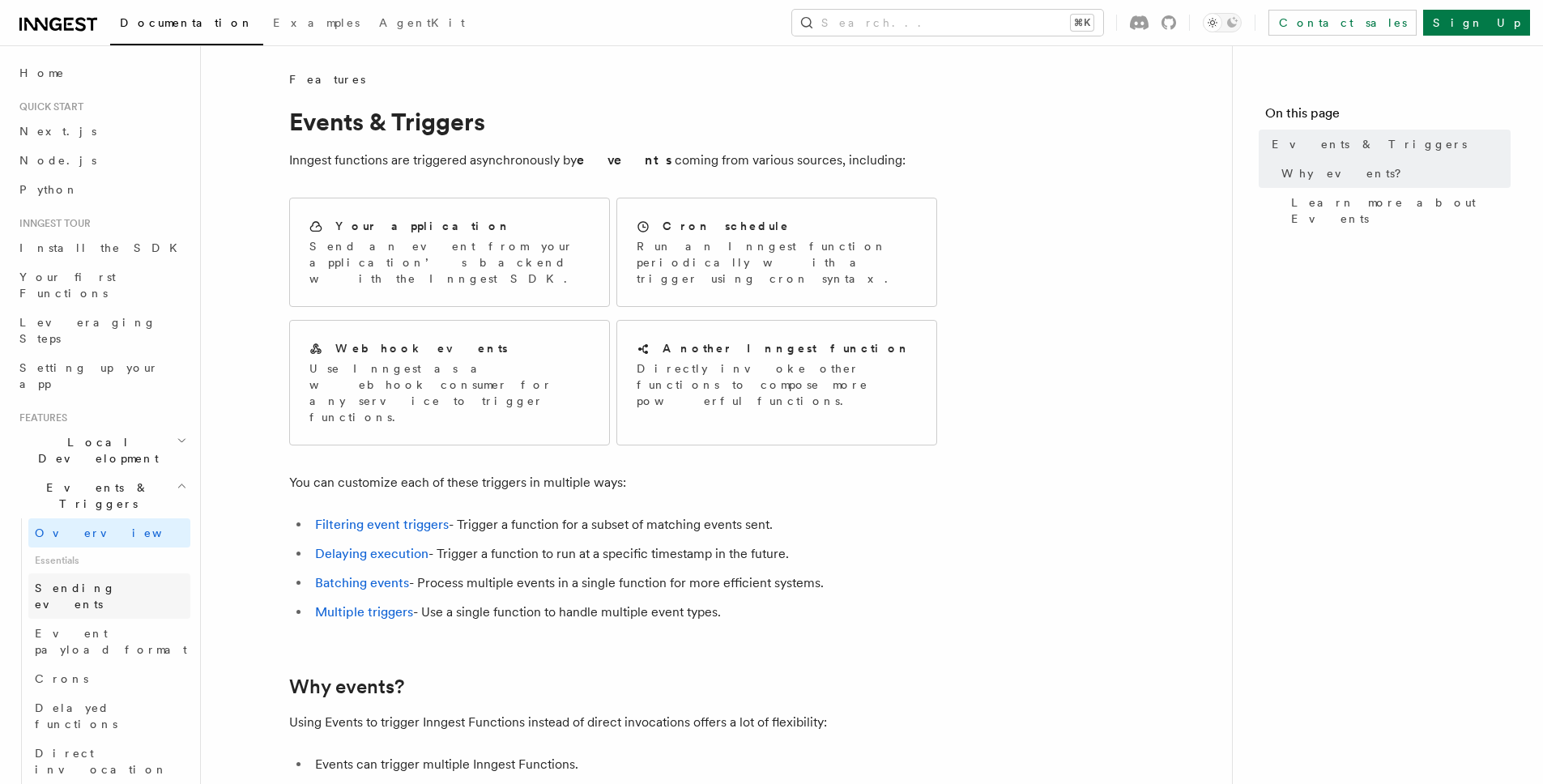
click at [103, 581] on span "Sending events" at bounding box center [75, 596] width 81 height 29
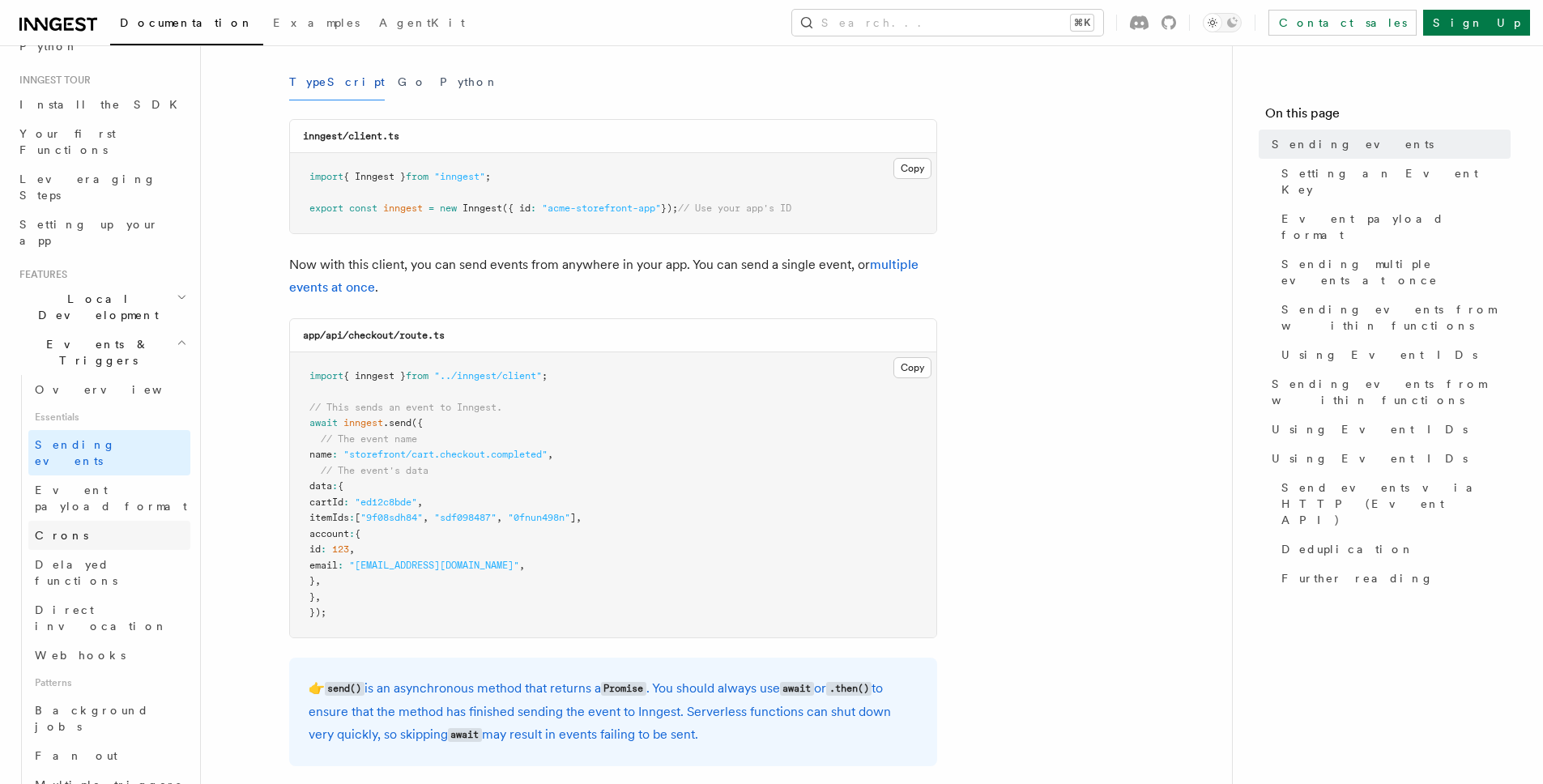
scroll to position [148, 0]
click at [109, 599] on span "Direct invocation" at bounding box center [101, 613] width 133 height 29
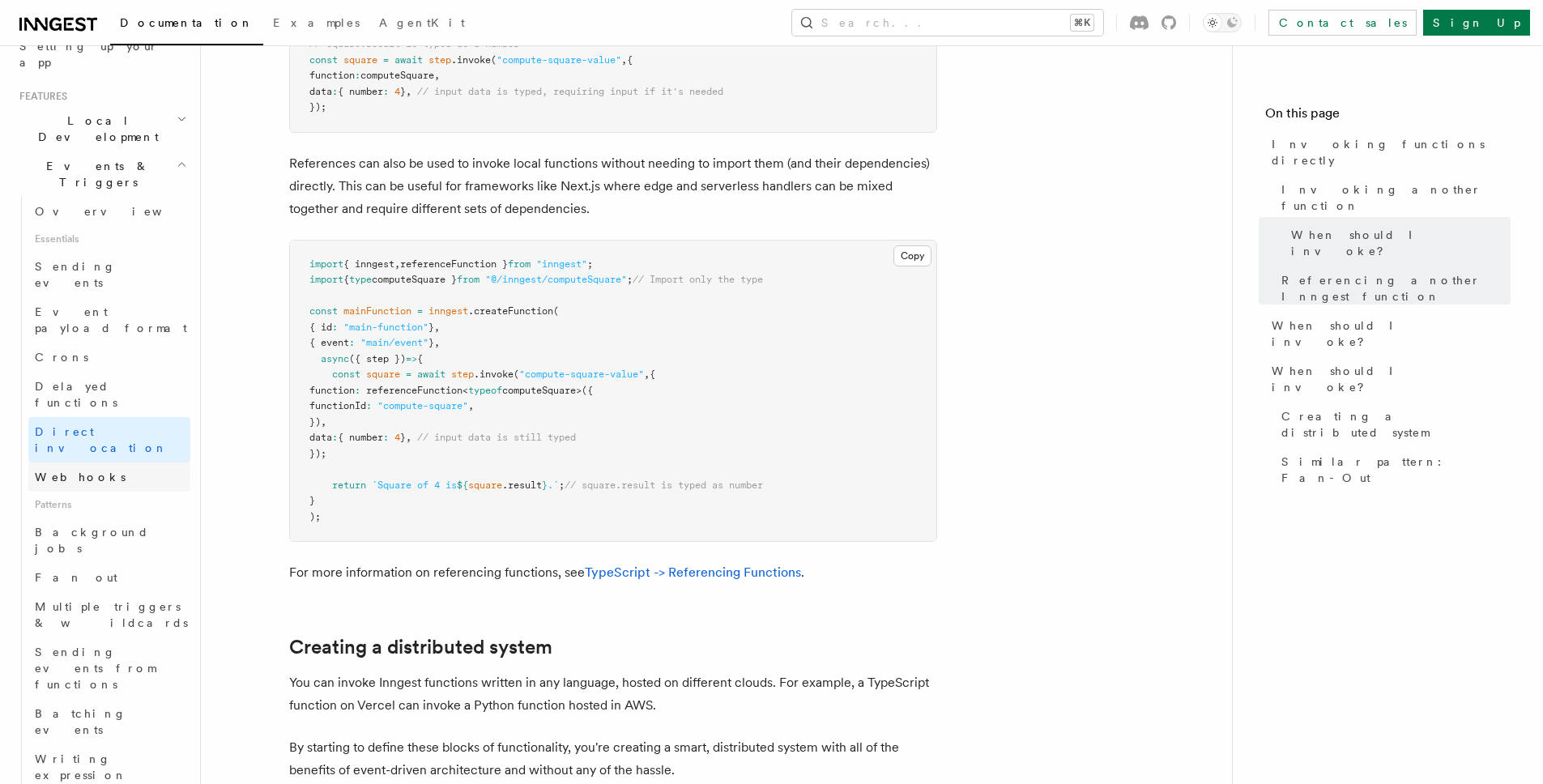
scroll to position [333, 0]
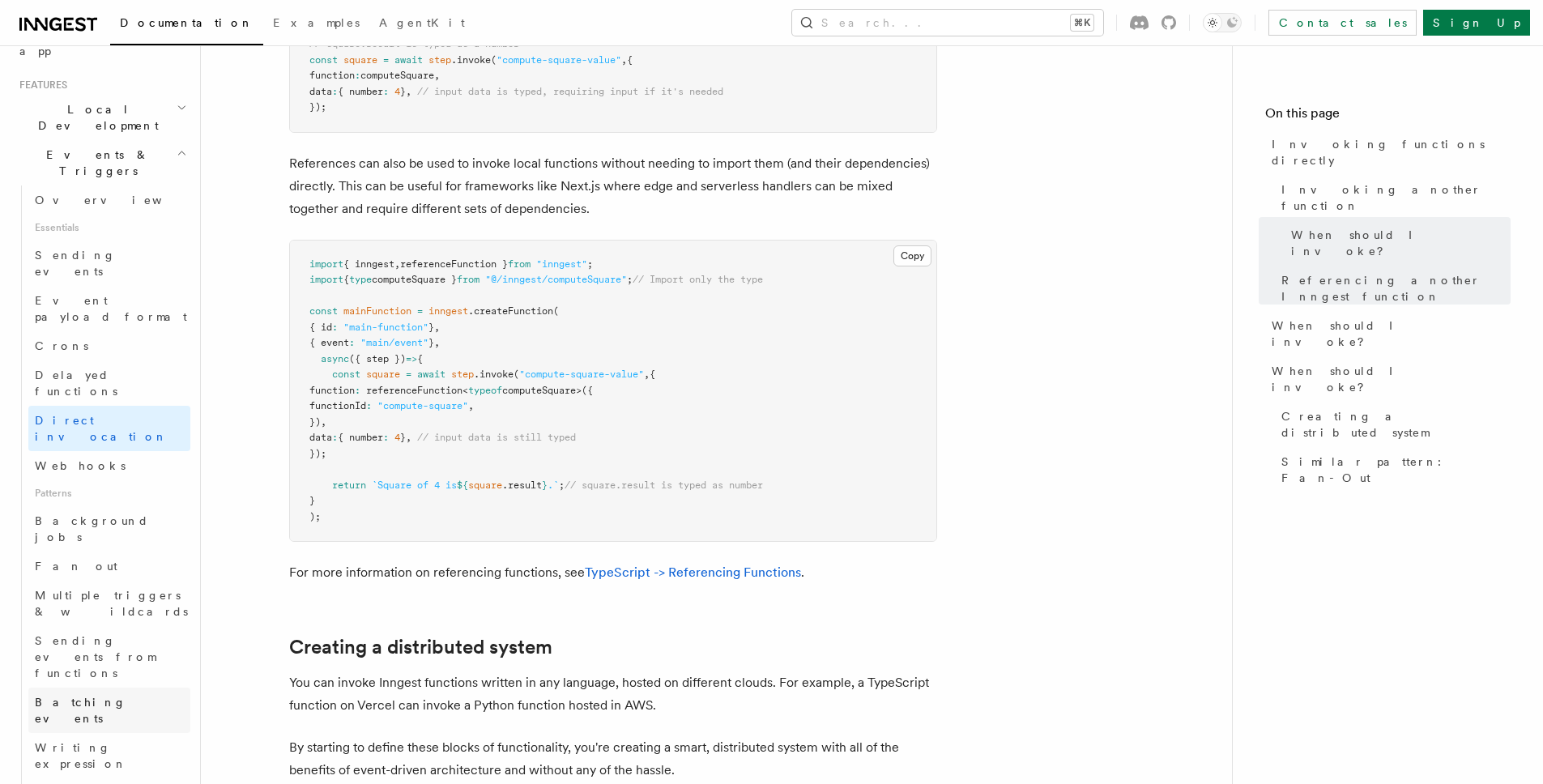
click at [119, 688] on link "Batching events" at bounding box center [109, 710] width 162 height 46
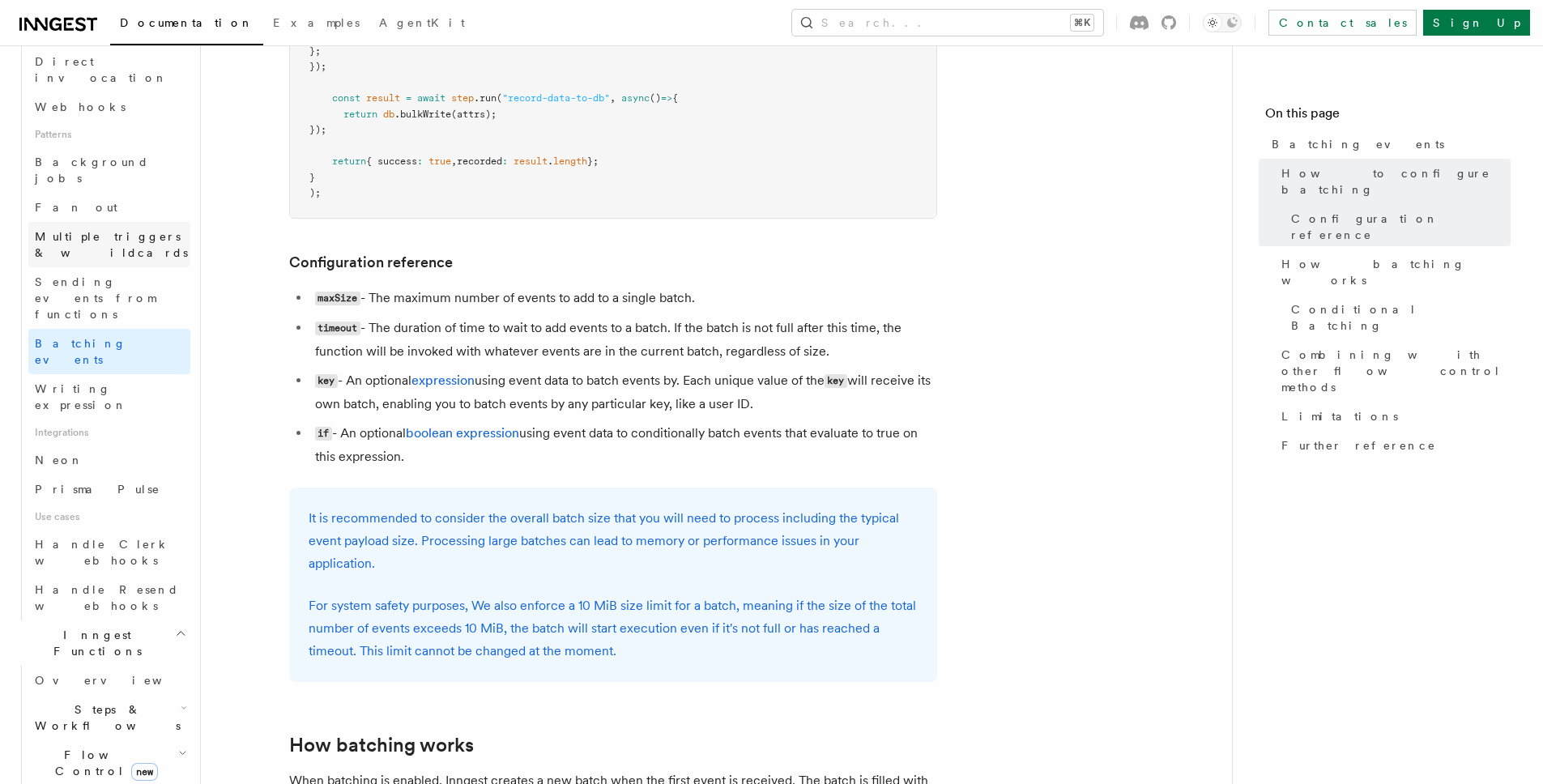
scroll to position [690, 0]
click at [160, 697] on h2 "Steps & Workflows" at bounding box center [109, 719] width 162 height 46
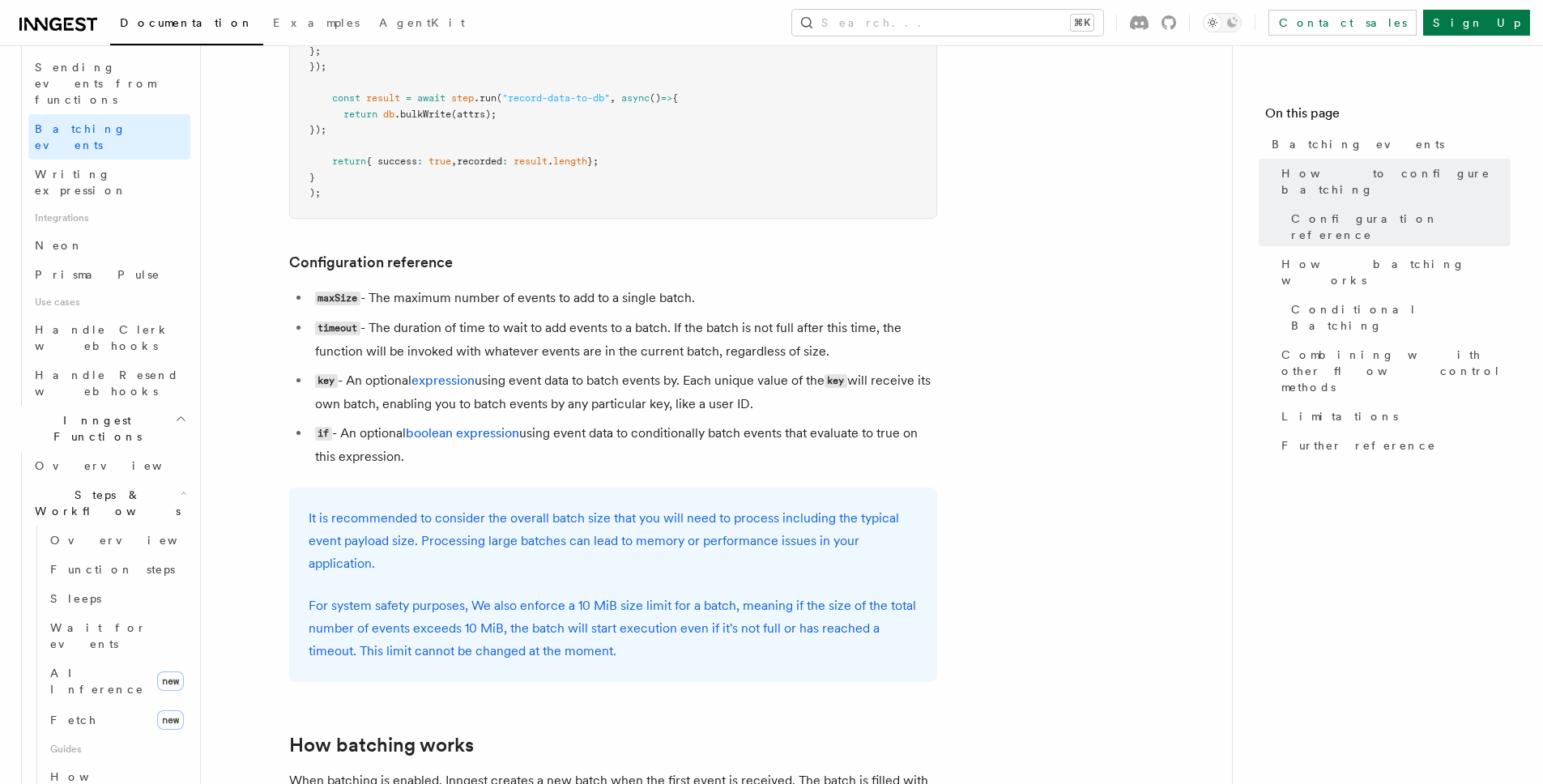
scroll to position [904, 0]
click at [91, 556] on link "Function steps" at bounding box center [116, 571] width 147 height 29
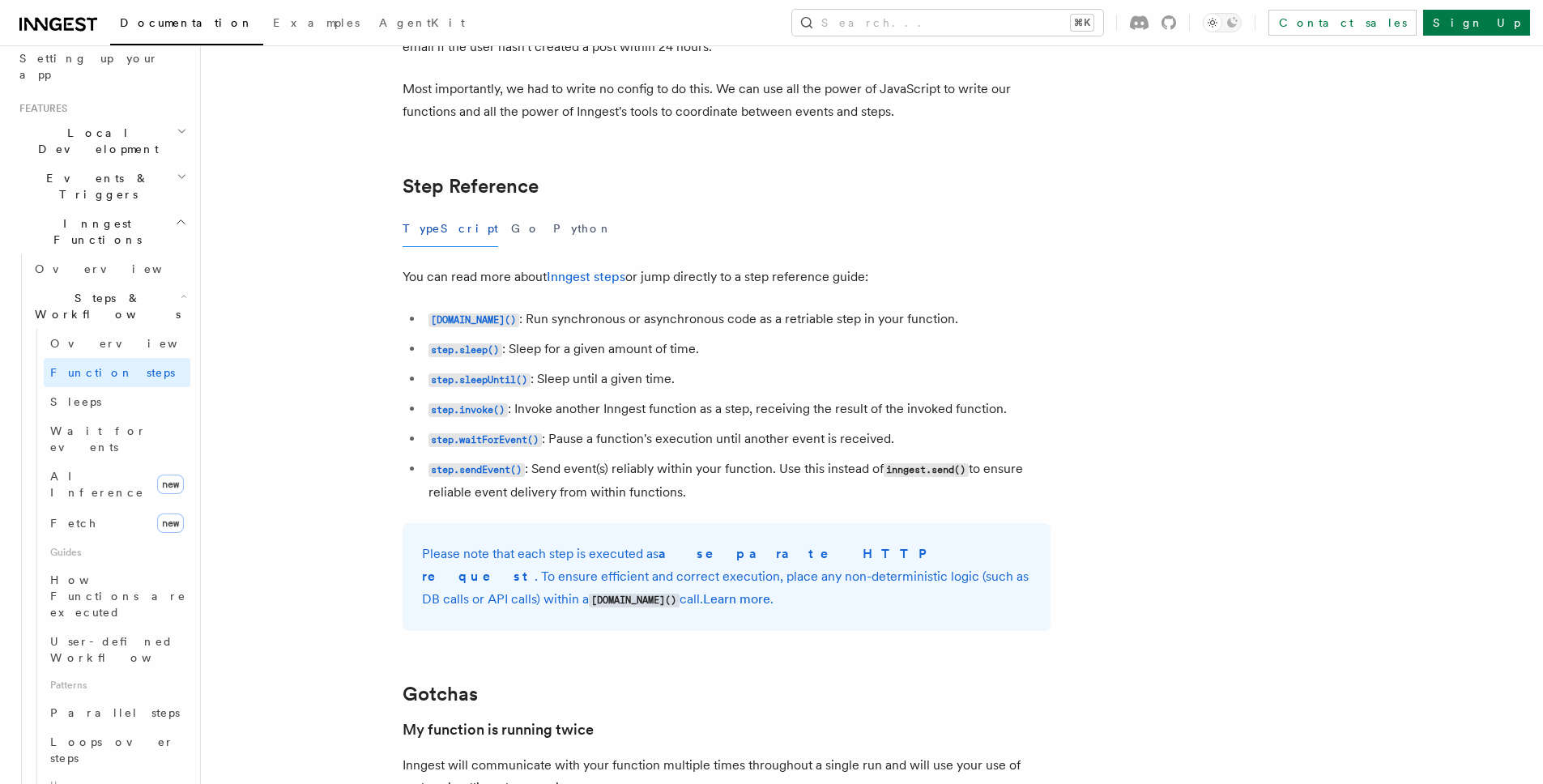
scroll to position [2753, 0]
click at [490, 470] on code "step.sendEvent()" at bounding box center [476, 469] width 96 height 14
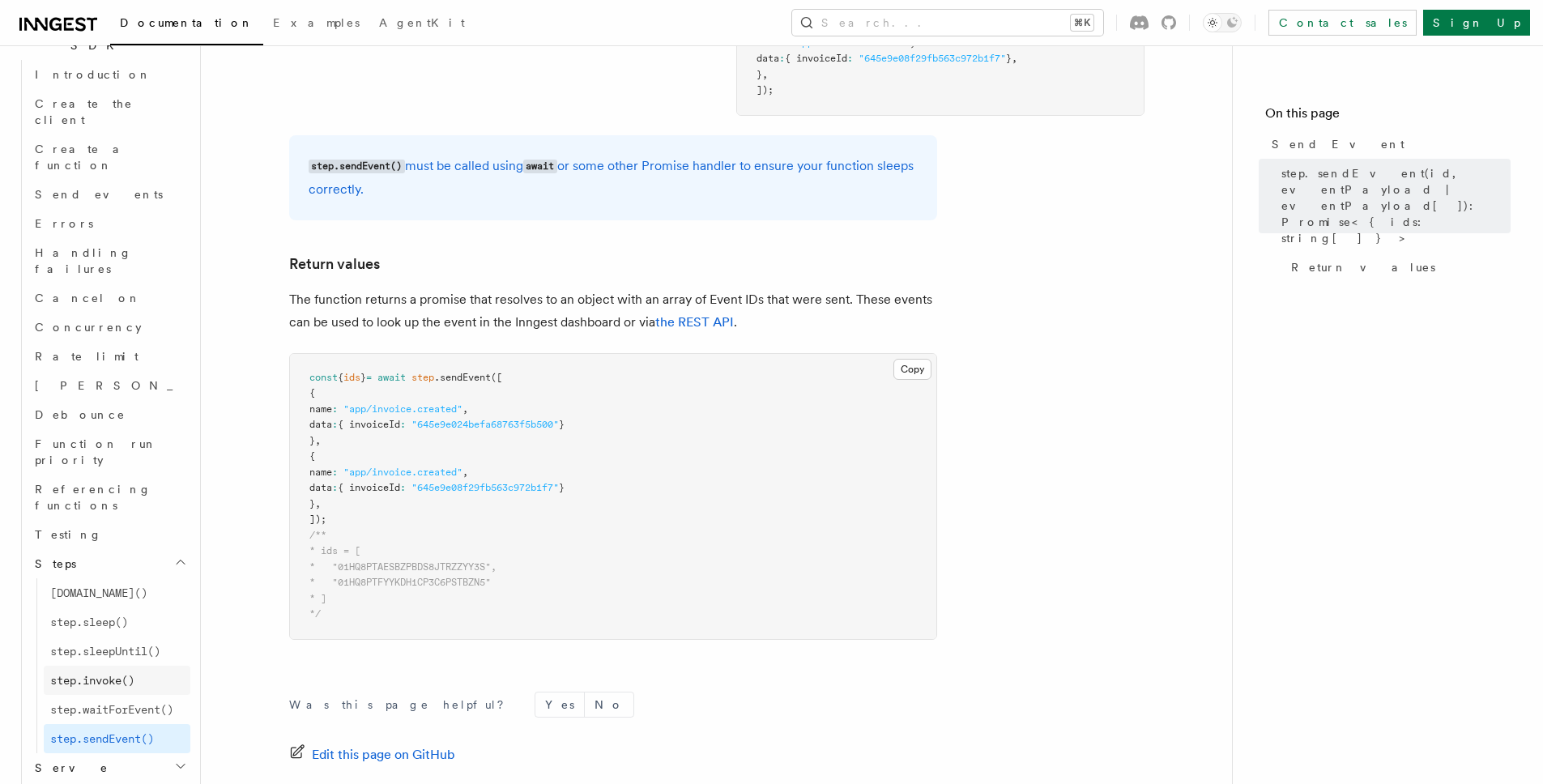
scroll to position [1168, 0]
click at [120, 672] on span "step.invoke()" at bounding box center [92, 678] width 84 height 13
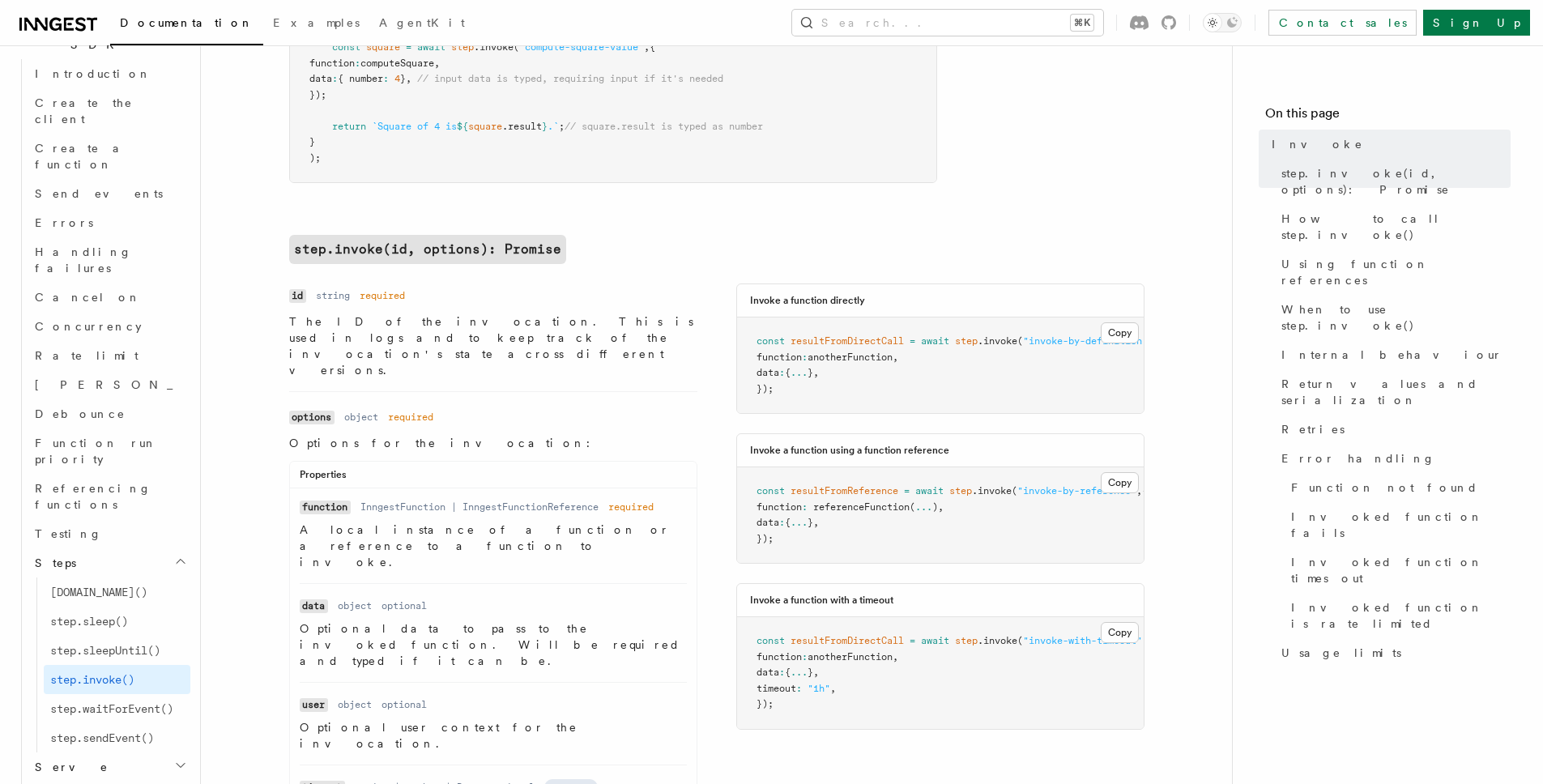
click at [605, 620] on p "Optional data to pass to the invoked function. Will be required and typed if it…" at bounding box center [493, 644] width 387 height 49
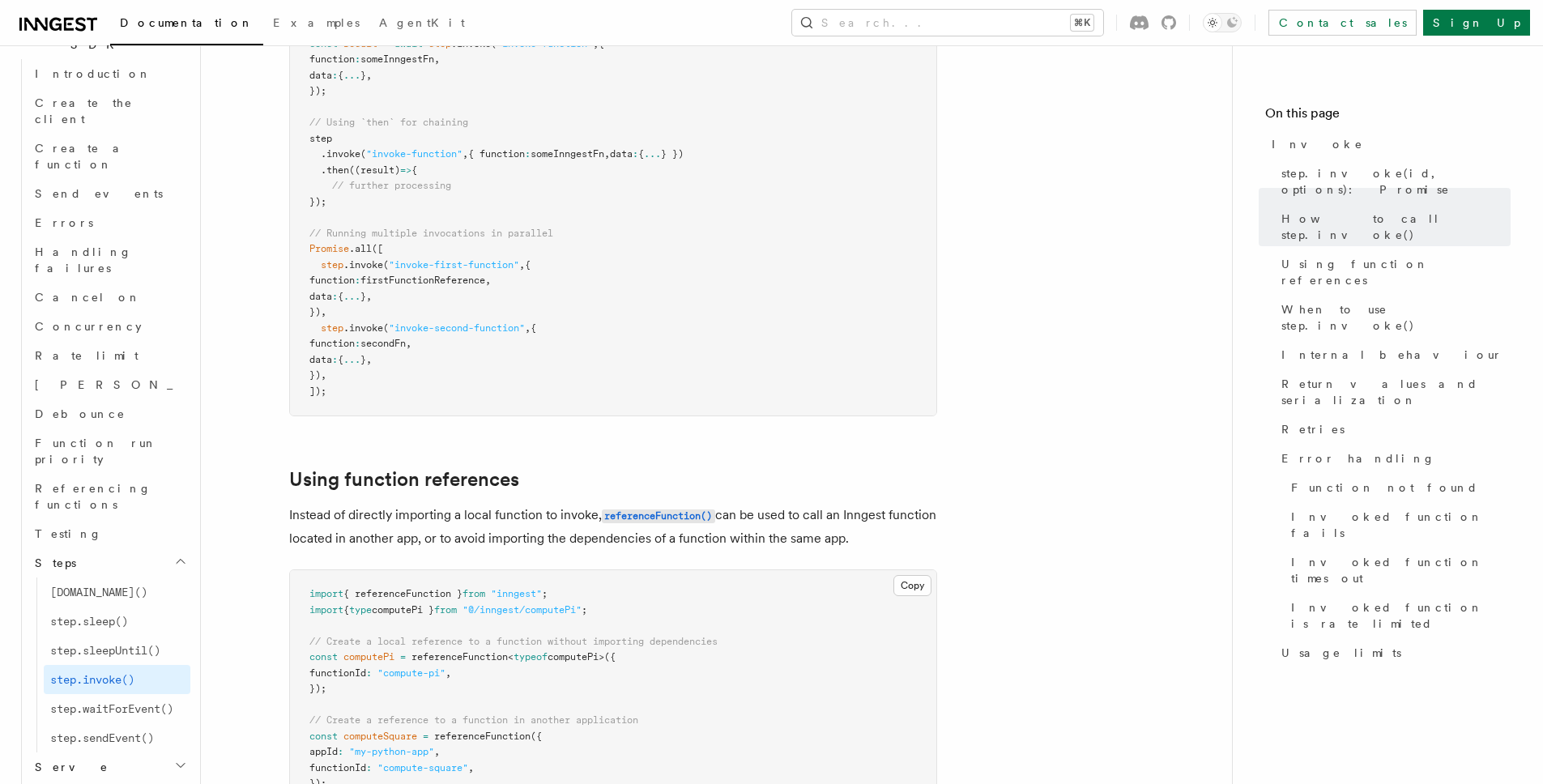
scroll to position [1661, 0]
click at [378, 582] on pre "import { referenceFunction } from "inngest" ; import { type computePi } from "@…" at bounding box center [613, 735] width 646 height 333
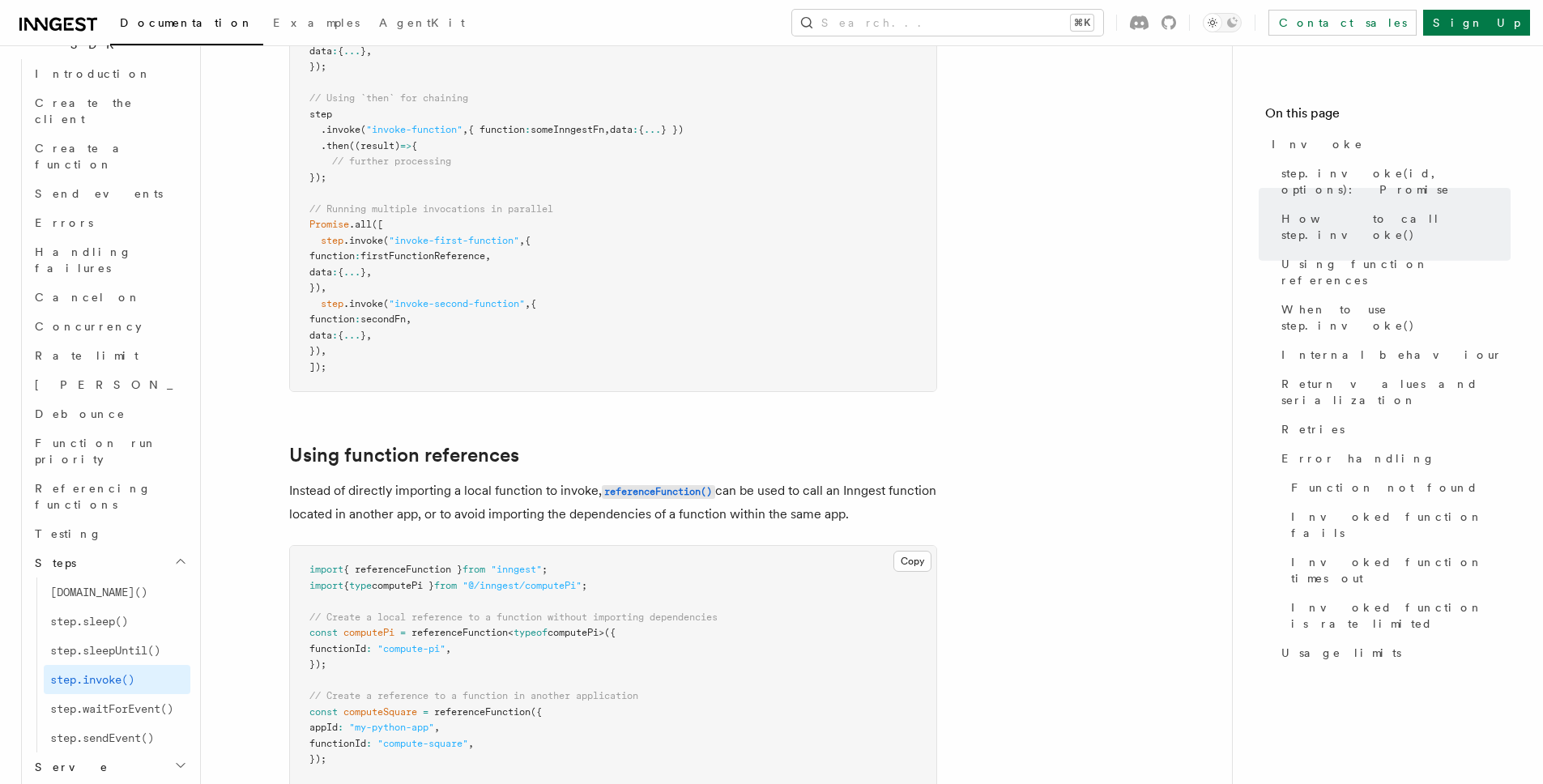
scroll to position [1687, 0]
click at [433, 542] on pre "import { referenceFunction } from "inngest" ; import { type computePi } from "@…" at bounding box center [613, 708] width 646 height 333
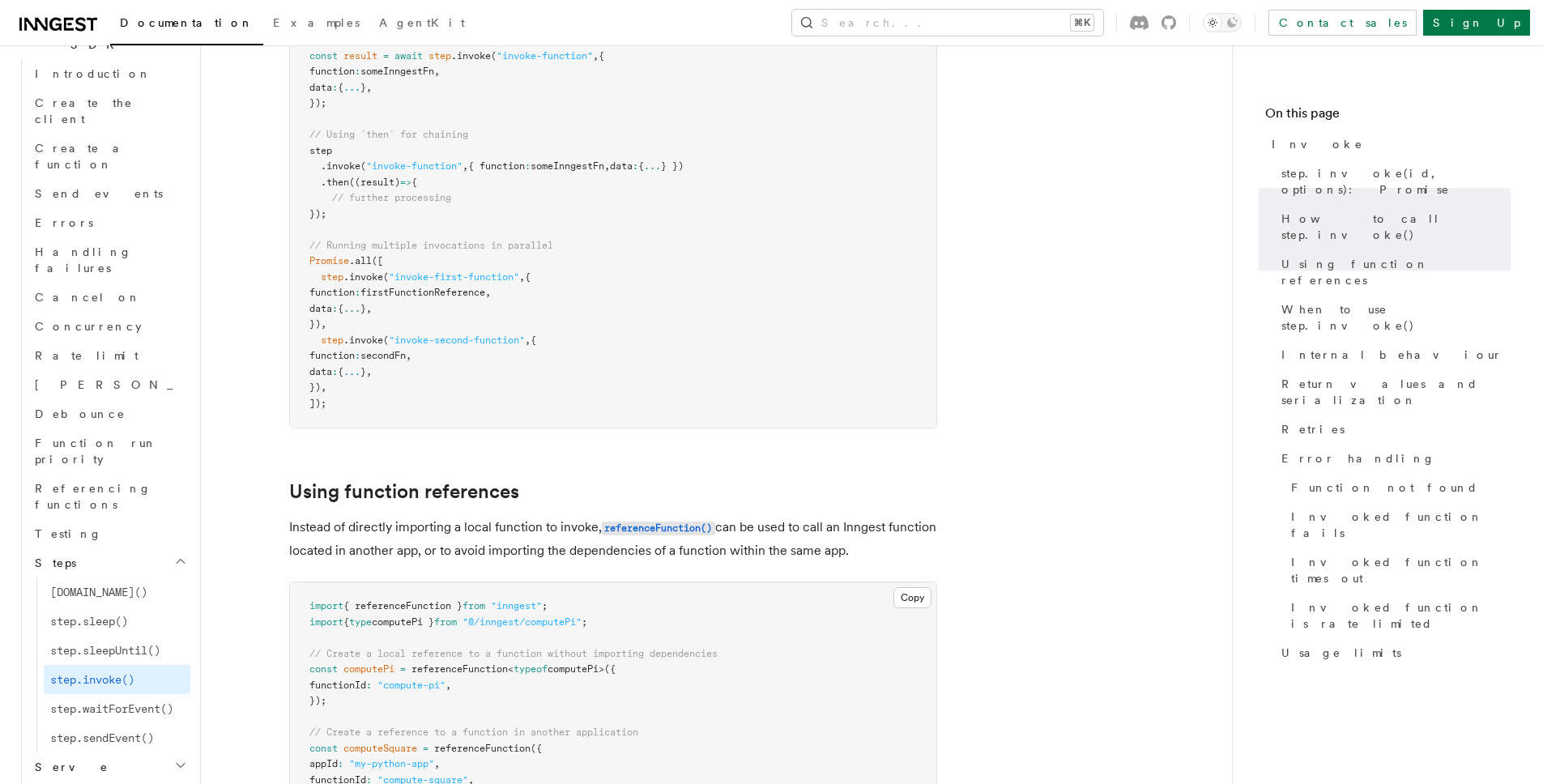
scroll to position [1647, 0]
click at [120, 671] on span "step.invoke()" at bounding box center [92, 679] width 84 height 16
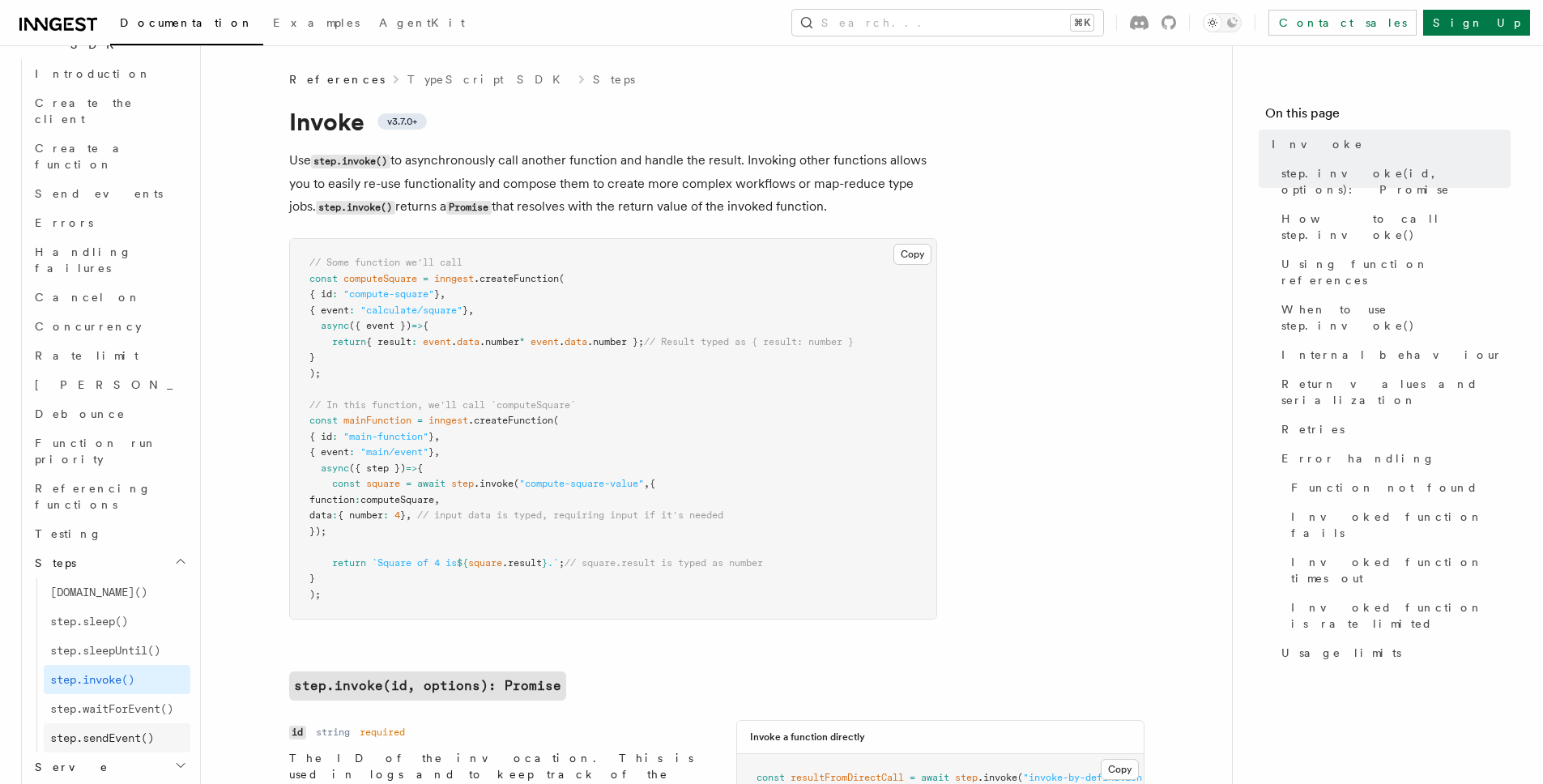
click at [117, 732] on span "step.sendEvent()" at bounding box center [102, 737] width 104 height 13
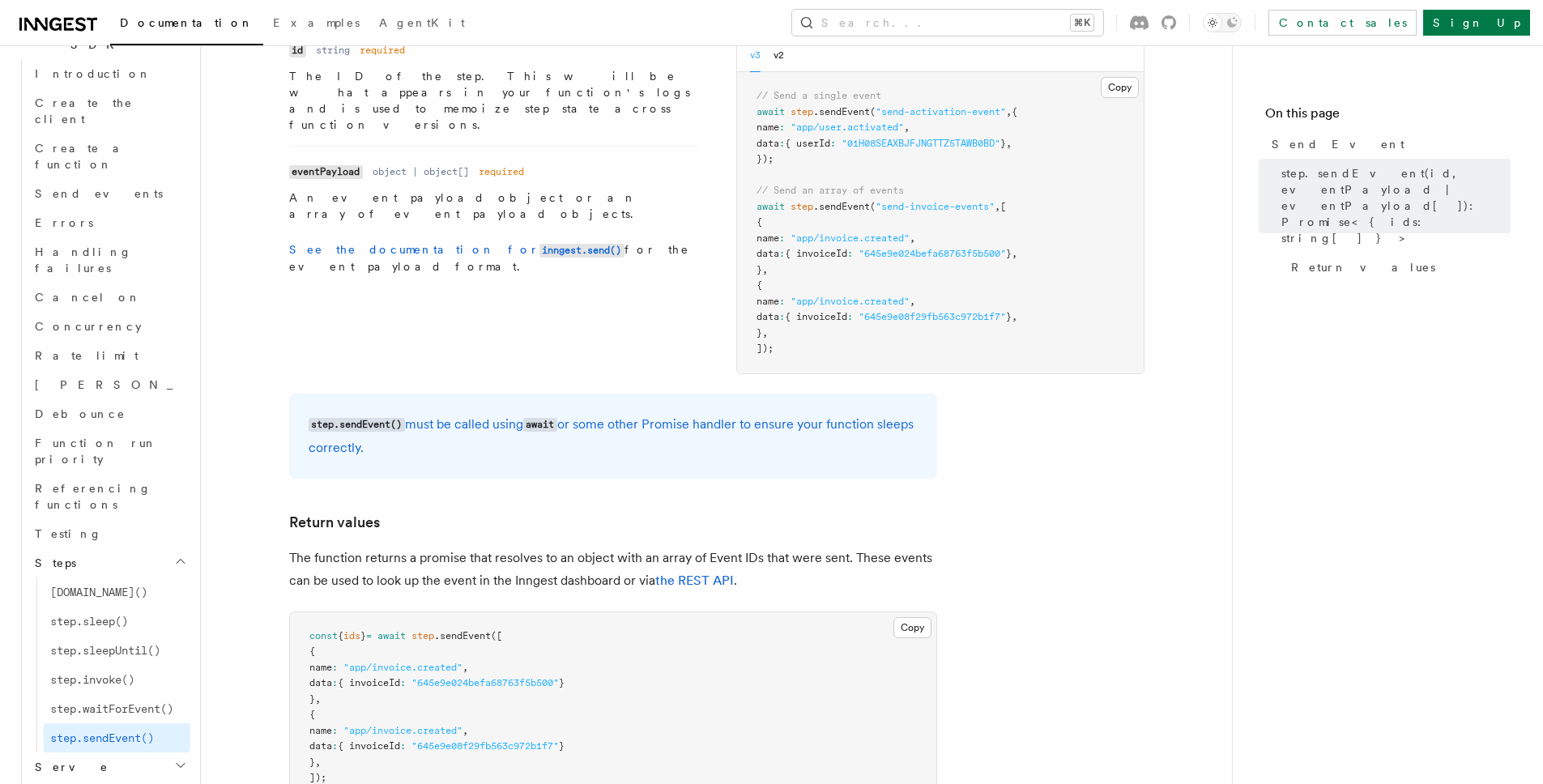
scroll to position [619, 0]
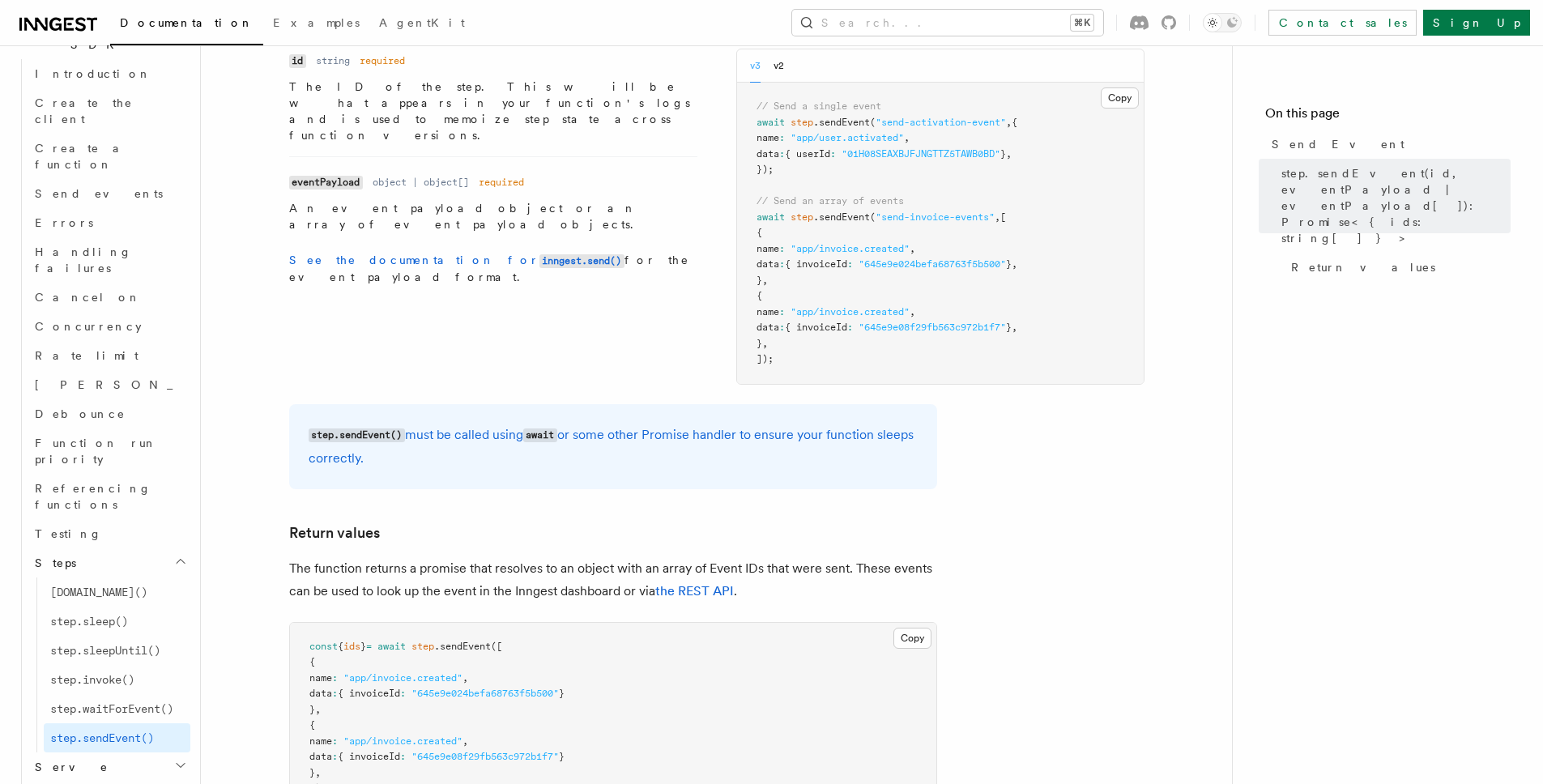
click at [174, 555] on icon "button" at bounding box center [180, 561] width 13 height 13
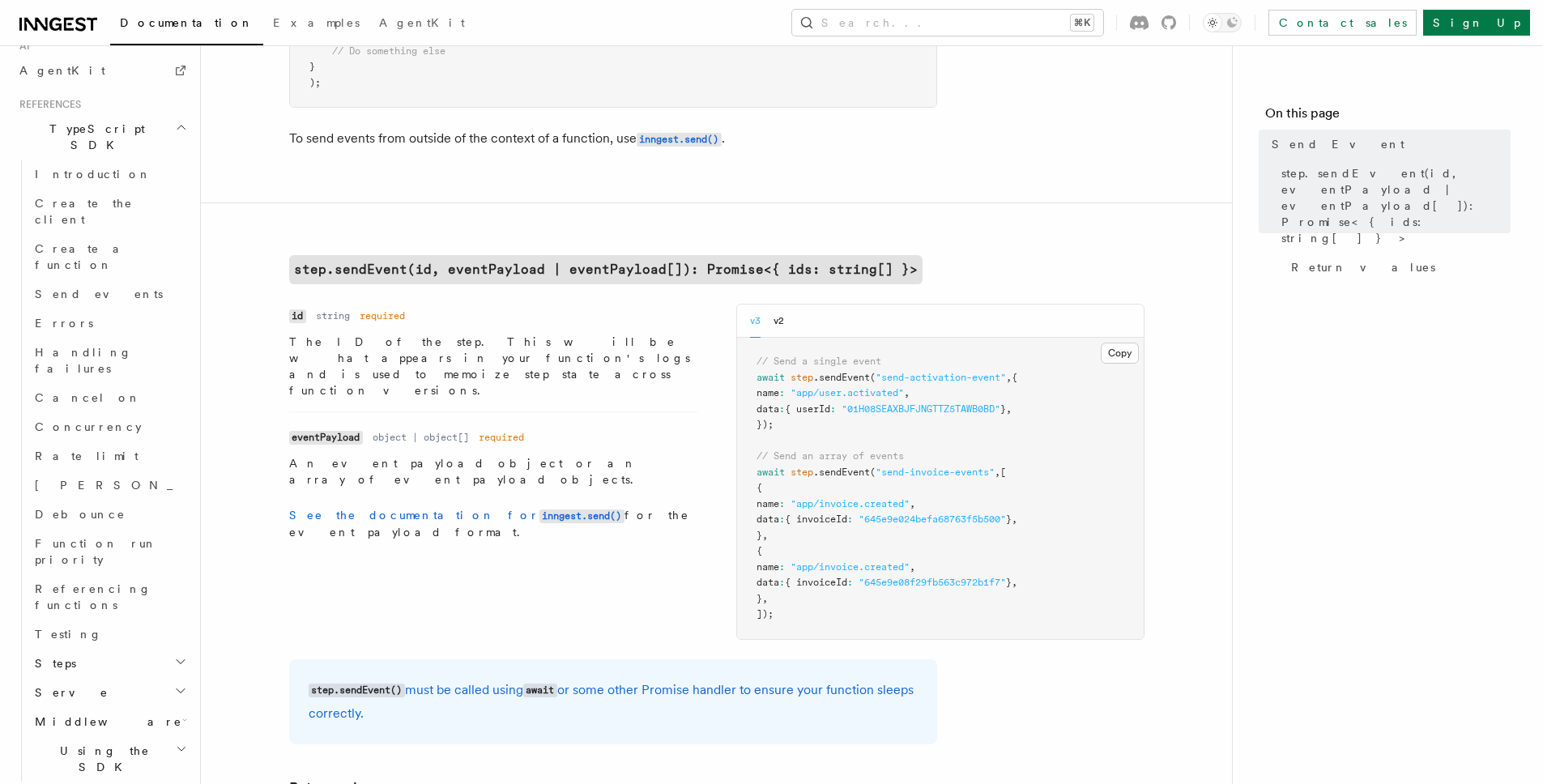
scroll to position [1069, 0]
click at [1084, 16] on button "Search... ⌘K" at bounding box center [947, 22] width 311 height 26
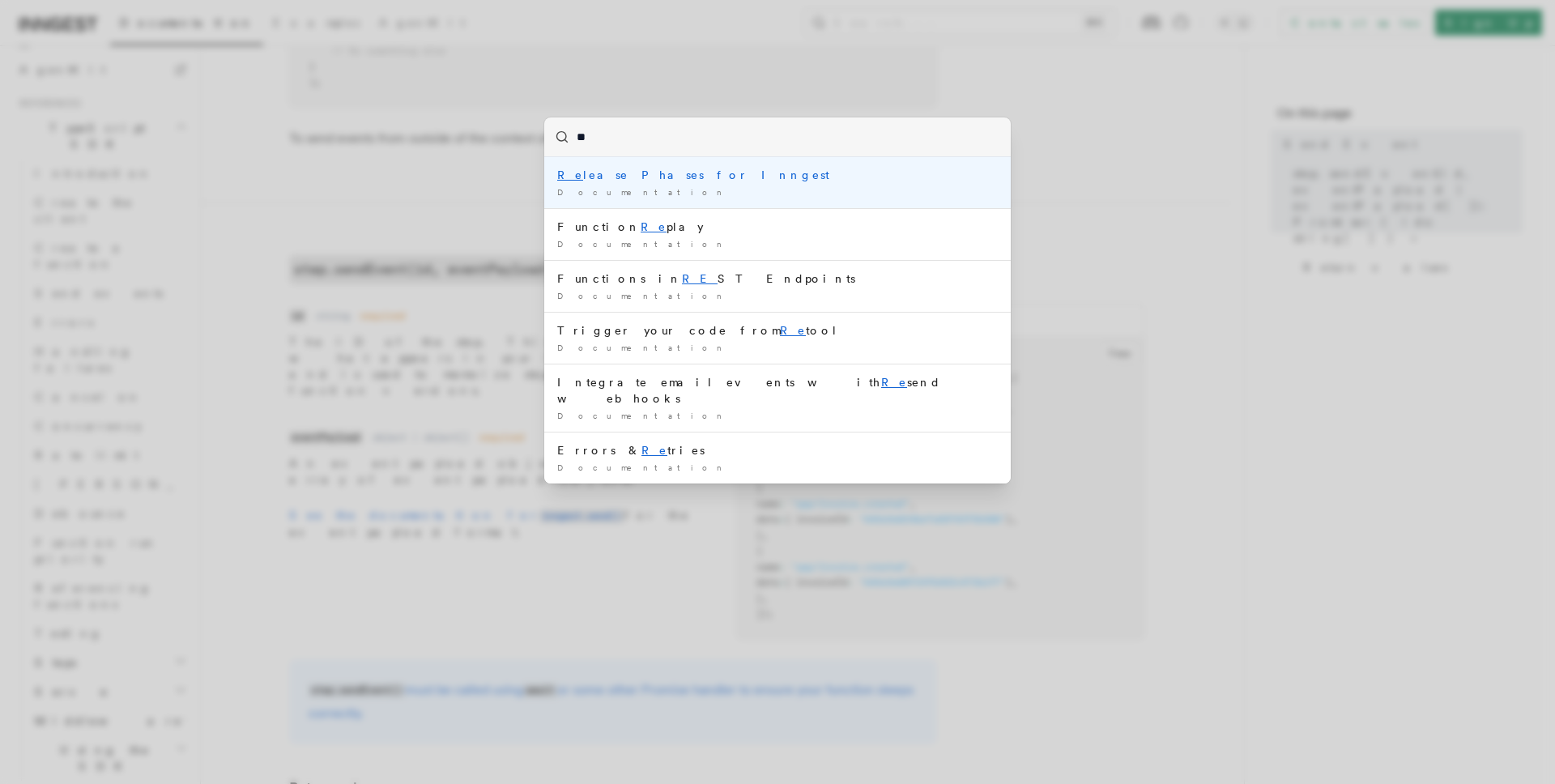
type input "***"
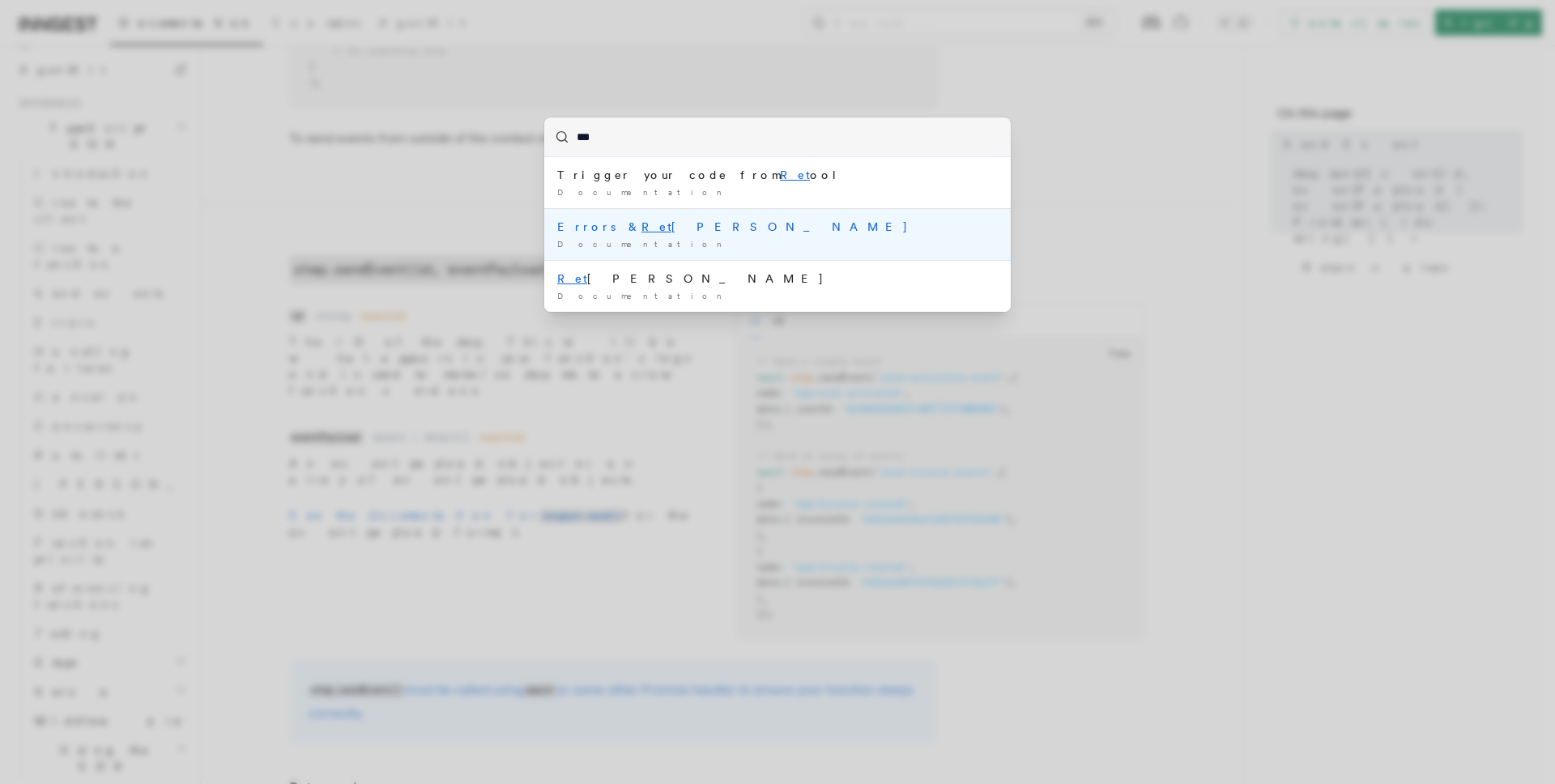
click at [642, 228] on mark "Ret" at bounding box center [656, 226] width 30 height 13
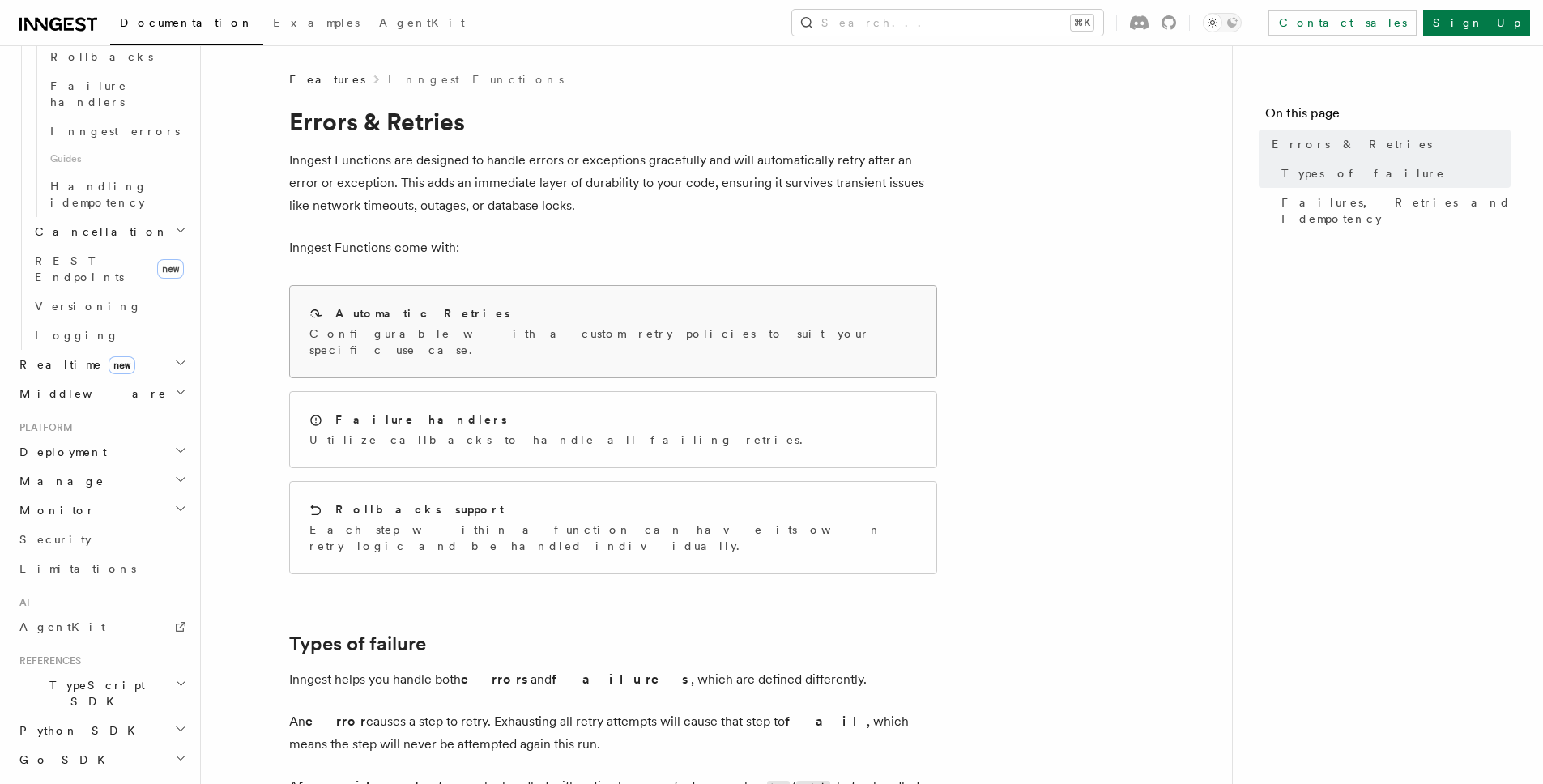
click at [447, 346] on div "Automatic Retries Configurable with a custom retry policies to suit your specif…" at bounding box center [613, 332] width 646 height 91
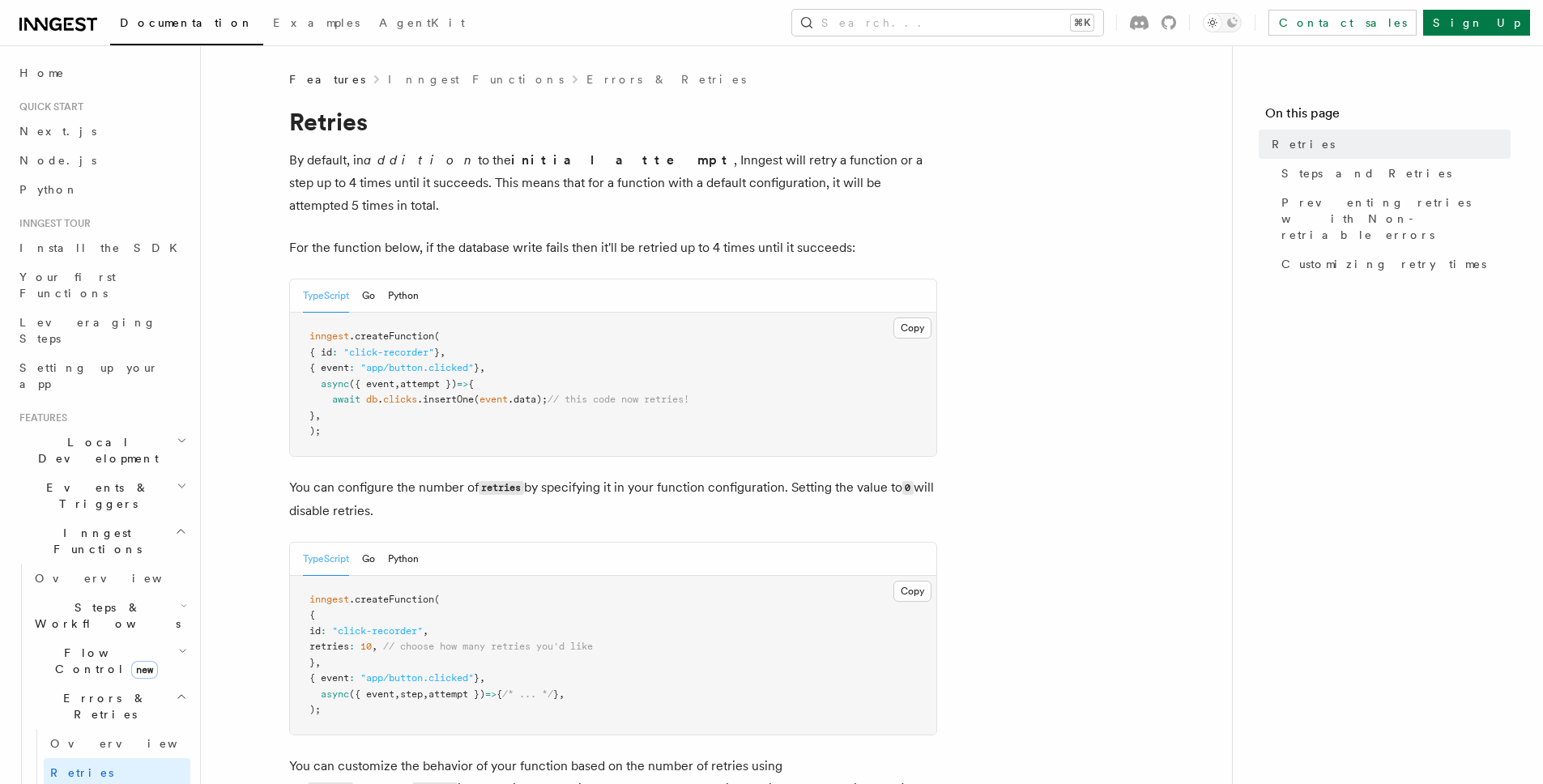
click at [349, 640] on span "retries" at bounding box center [329, 646] width 40 height 12
copy span "retries"
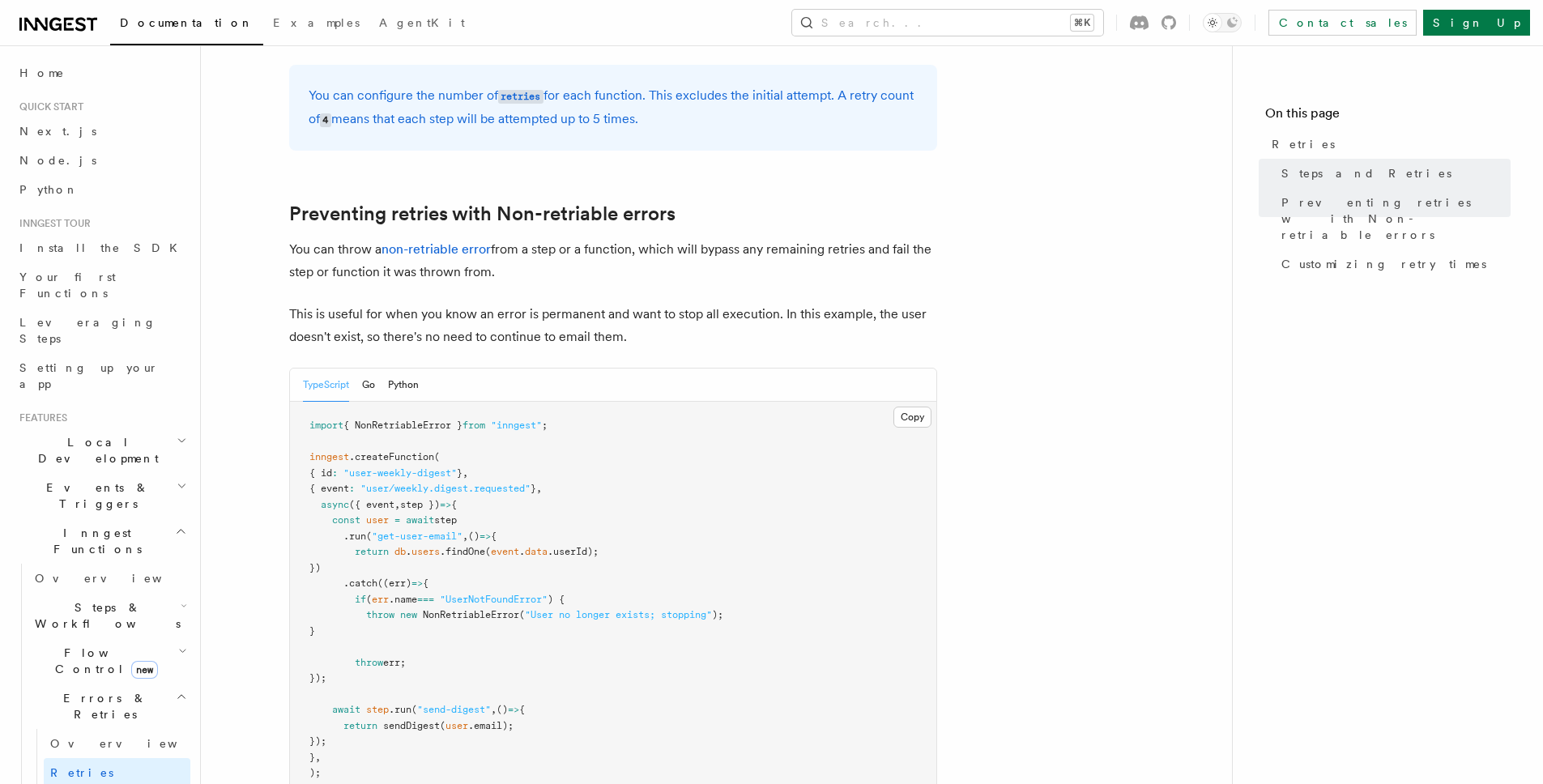
scroll to position [1344, 0]
click at [468, 606] on span "NonRetriableError" at bounding box center [471, 612] width 96 height 12
copy span "NonRetriableError"
drag, startPoint x: 563, startPoint y: 396, endPoint x: 307, endPoint y: 395, distance: 256.0
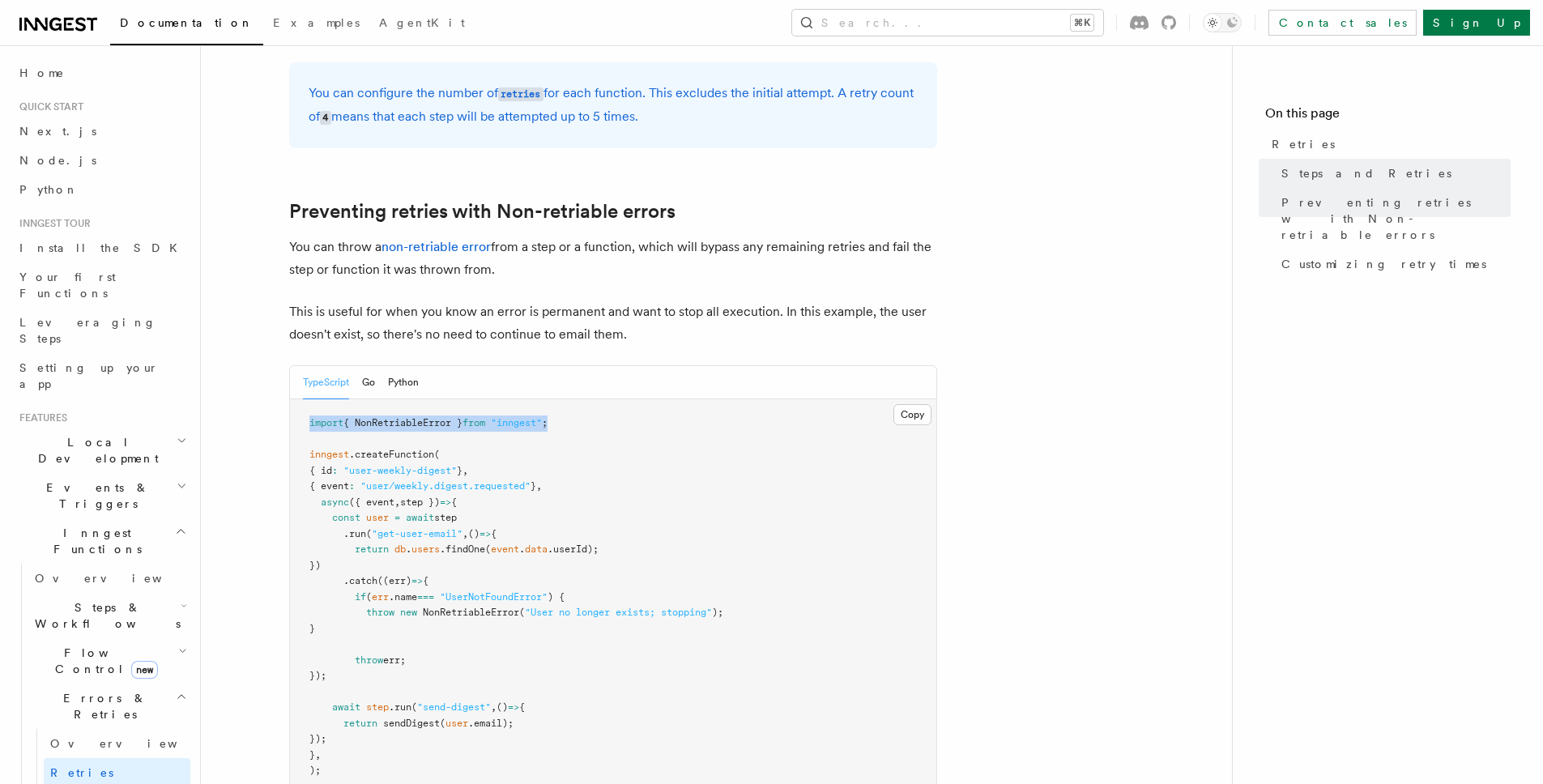
click at [307, 399] on pre "import { NonRetriableError } from "inngest" ; inngest .createFunction ( { id : …" at bounding box center [613, 597] width 646 height 396
copy span "import { NonRetriableError } from "inngest" ;"
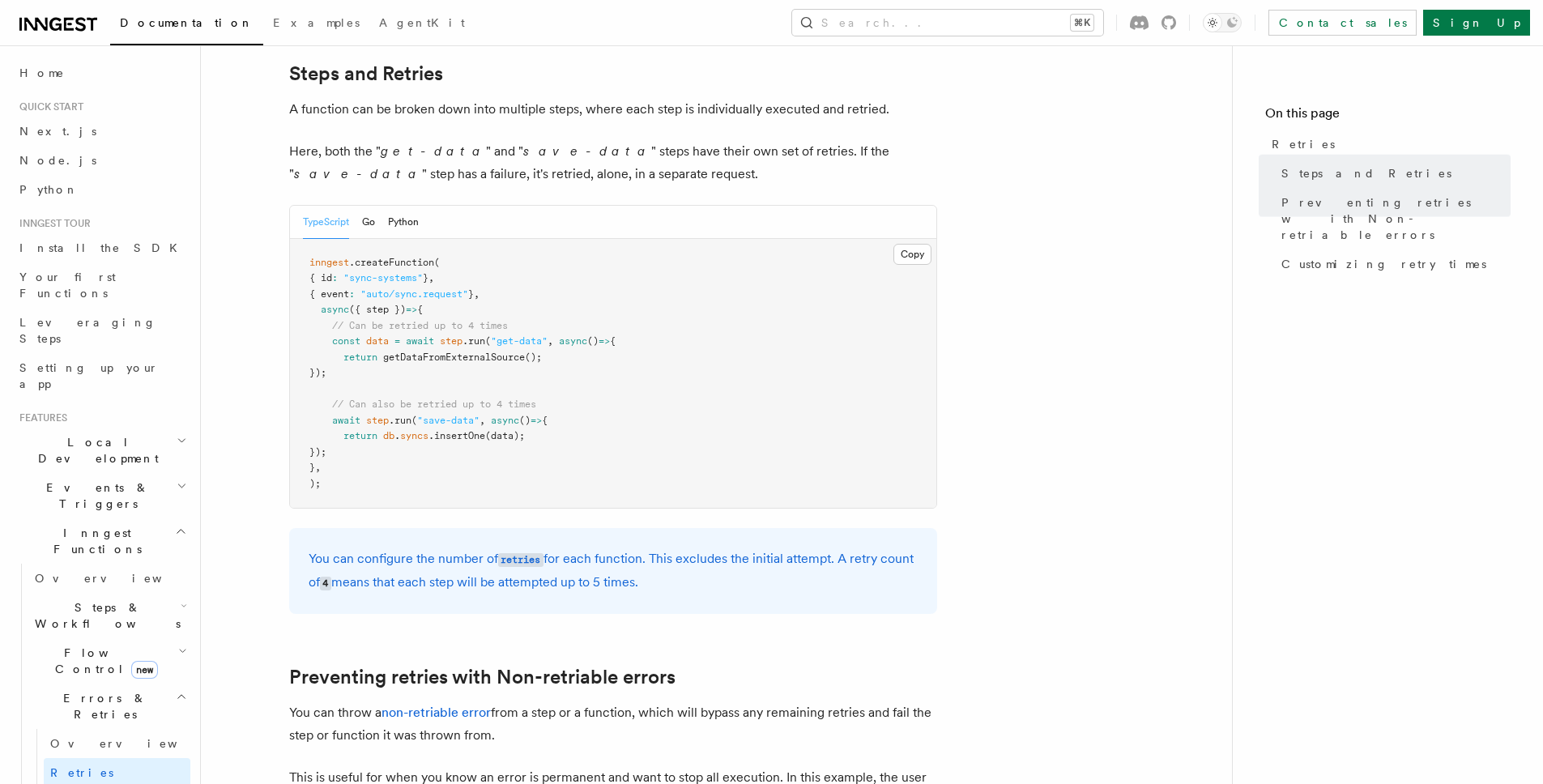
scroll to position [888, 0]
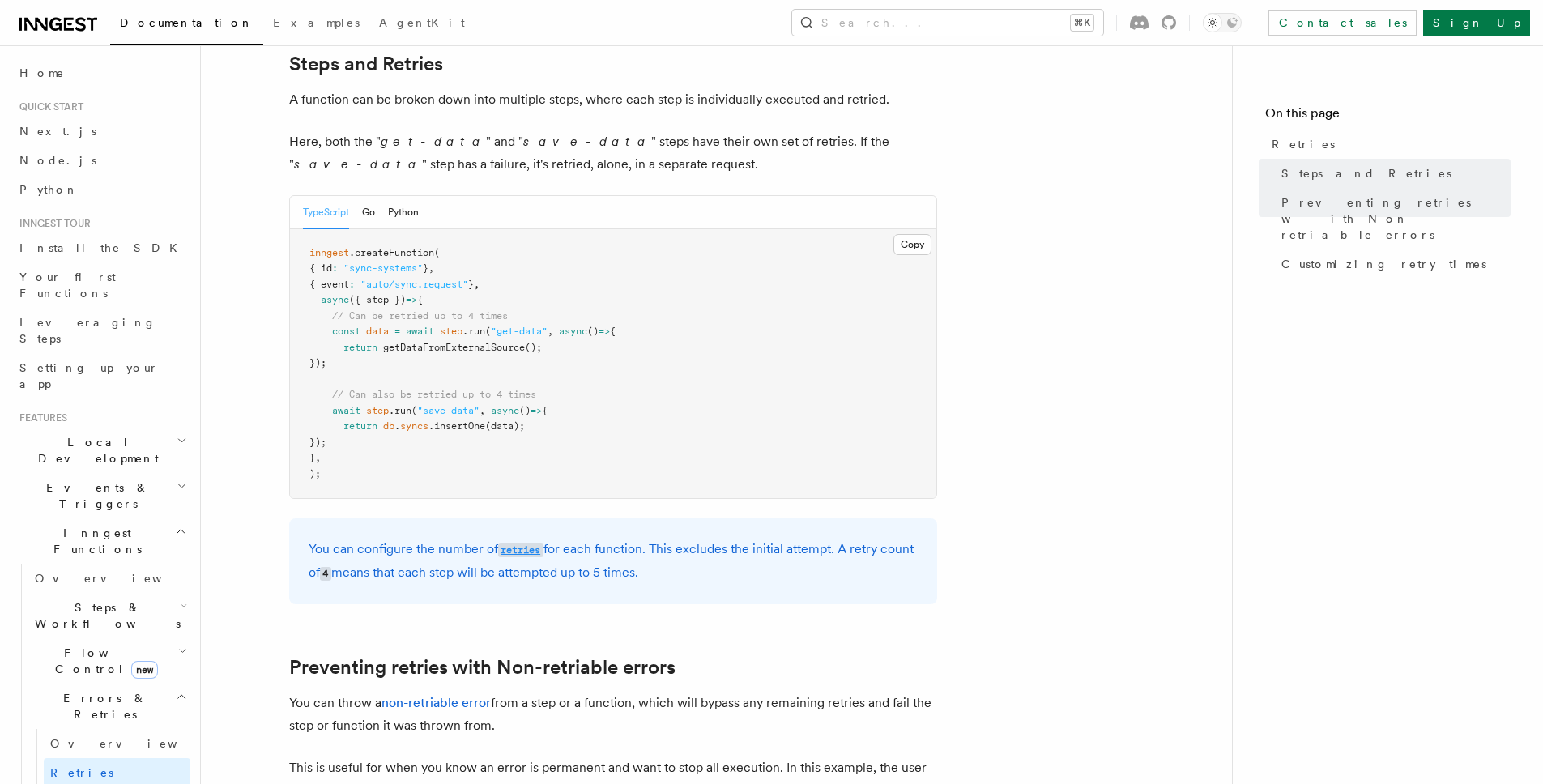
click at [532, 543] on code "retries" at bounding box center [520, 550] width 46 height 14
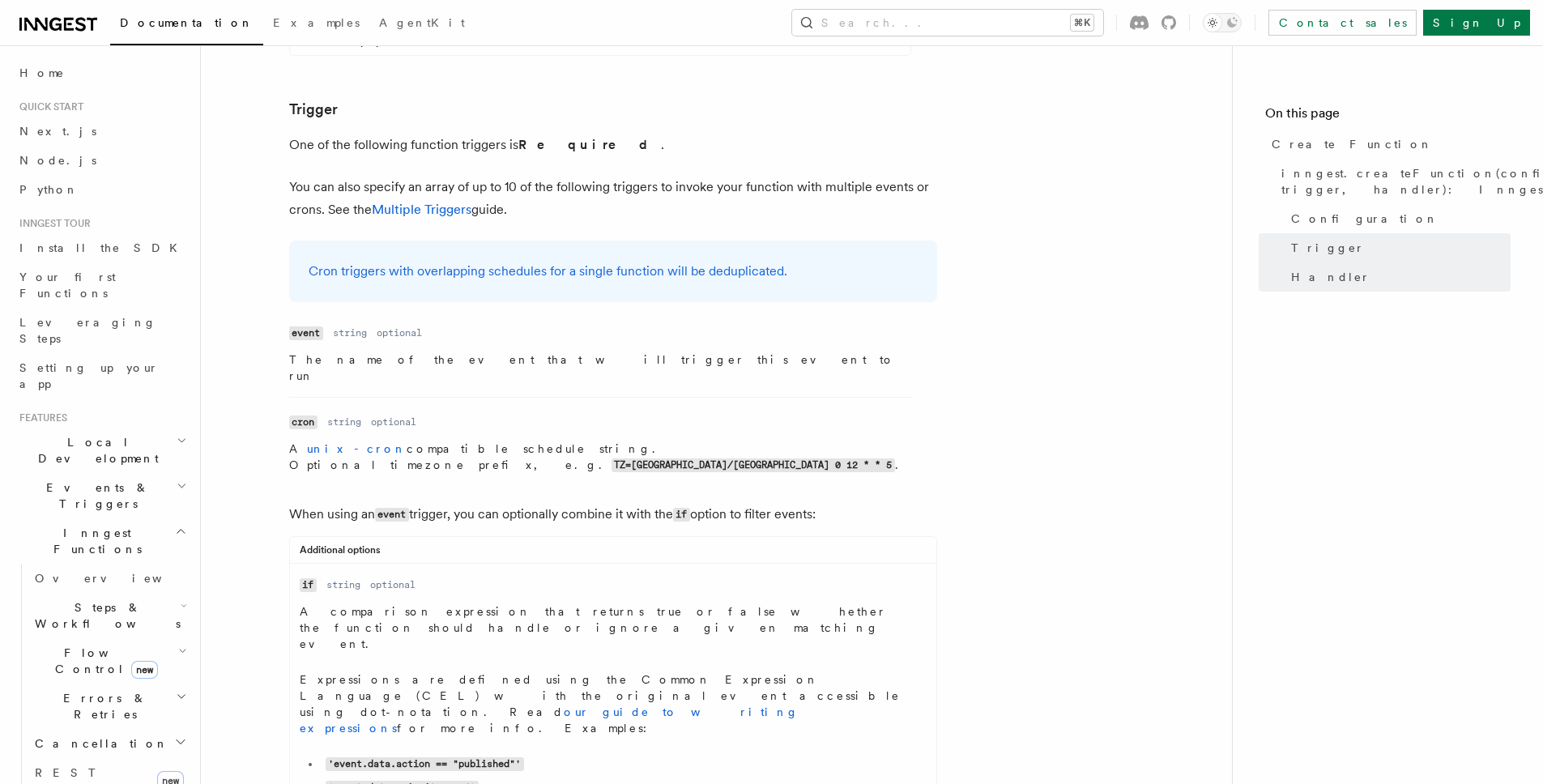
scroll to position [2556, 0]
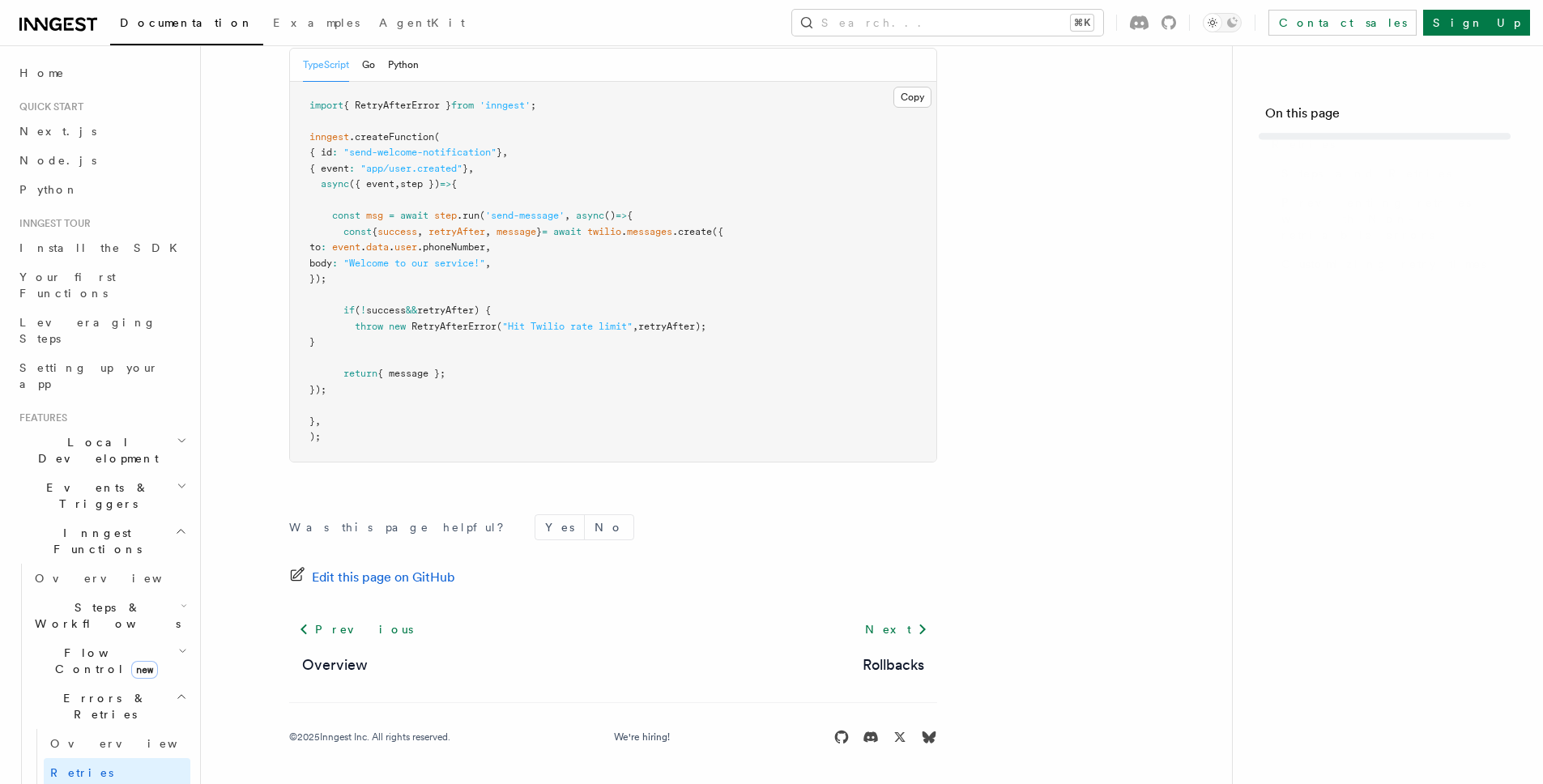
scroll to position [888, 0]
